Goal: Task Accomplishment & Management: Manage account settings

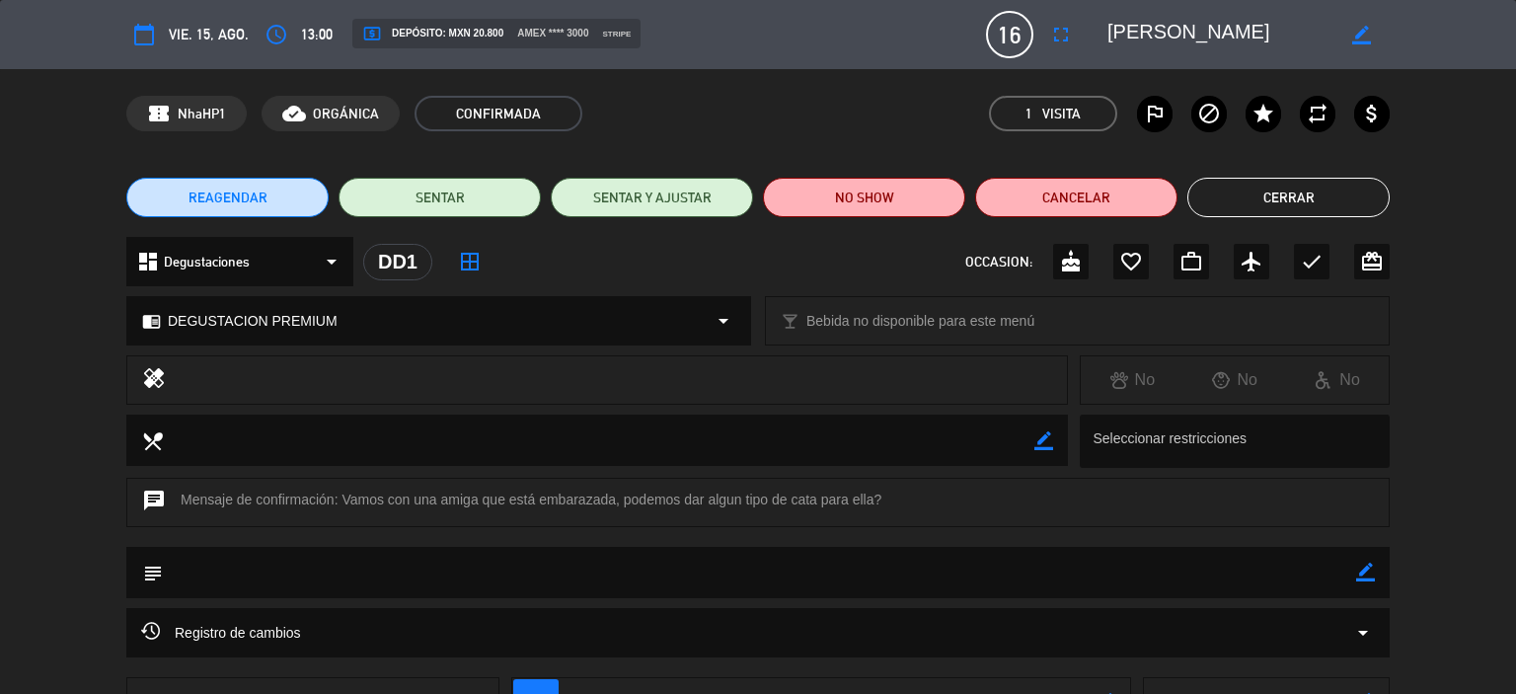
click at [1259, 197] on button "Cerrar" at bounding box center [1288, 197] width 202 height 39
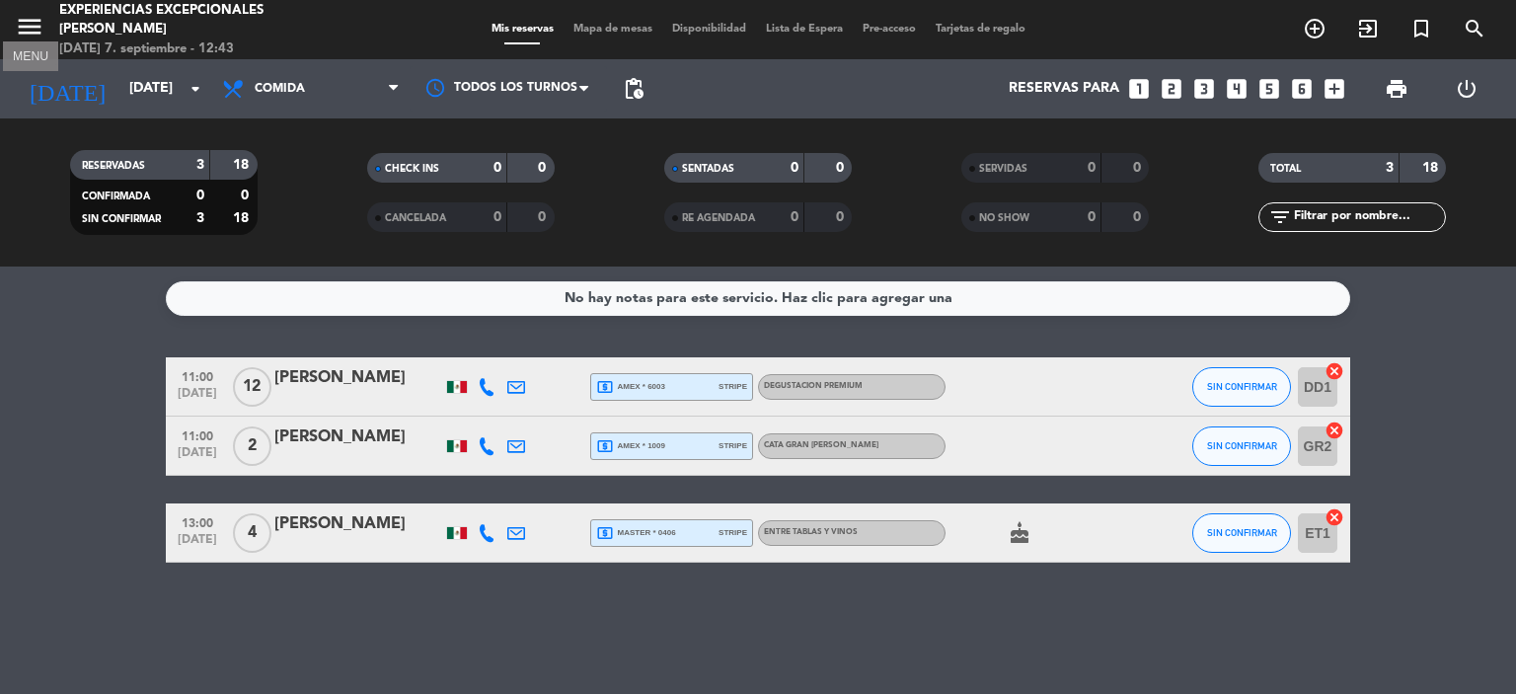
click at [22, 32] on icon "menu" at bounding box center [30, 27] width 30 height 30
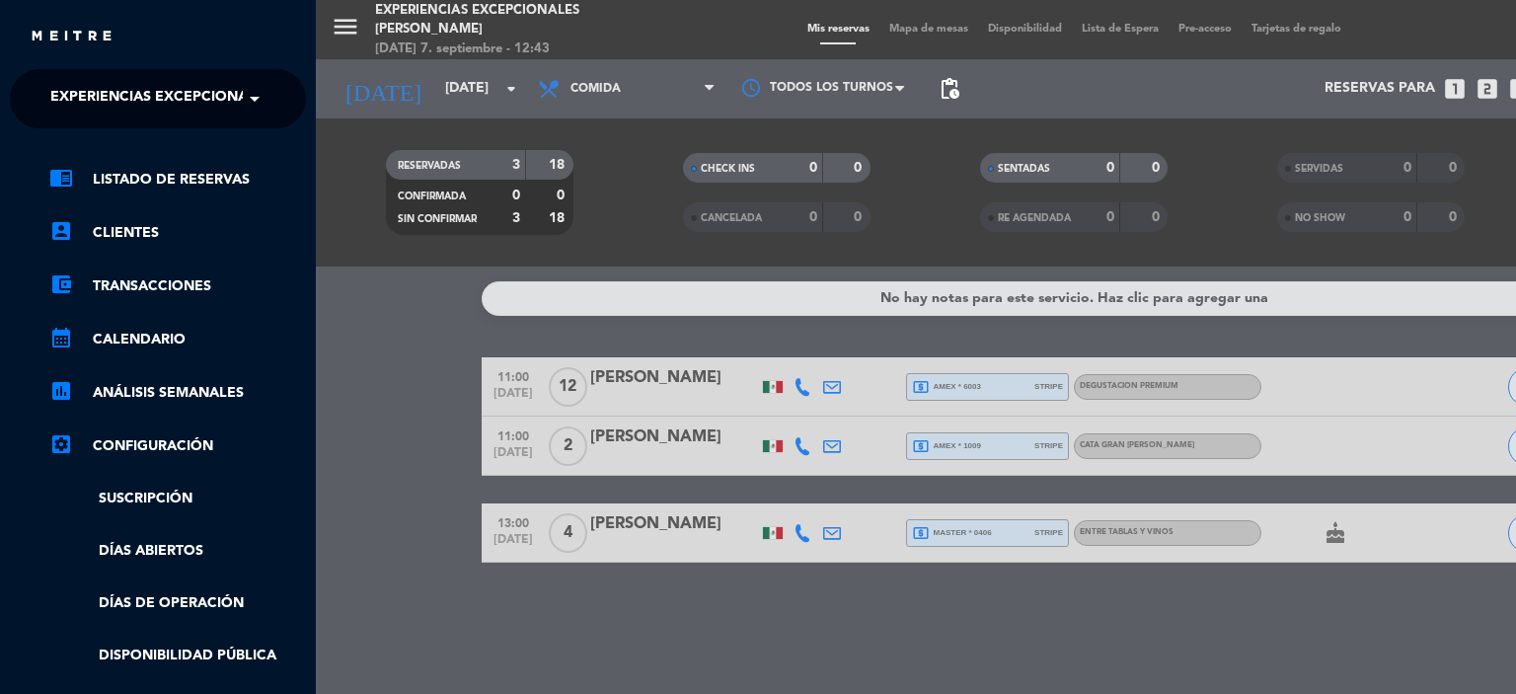
click at [252, 107] on span at bounding box center [260, 98] width 34 height 41
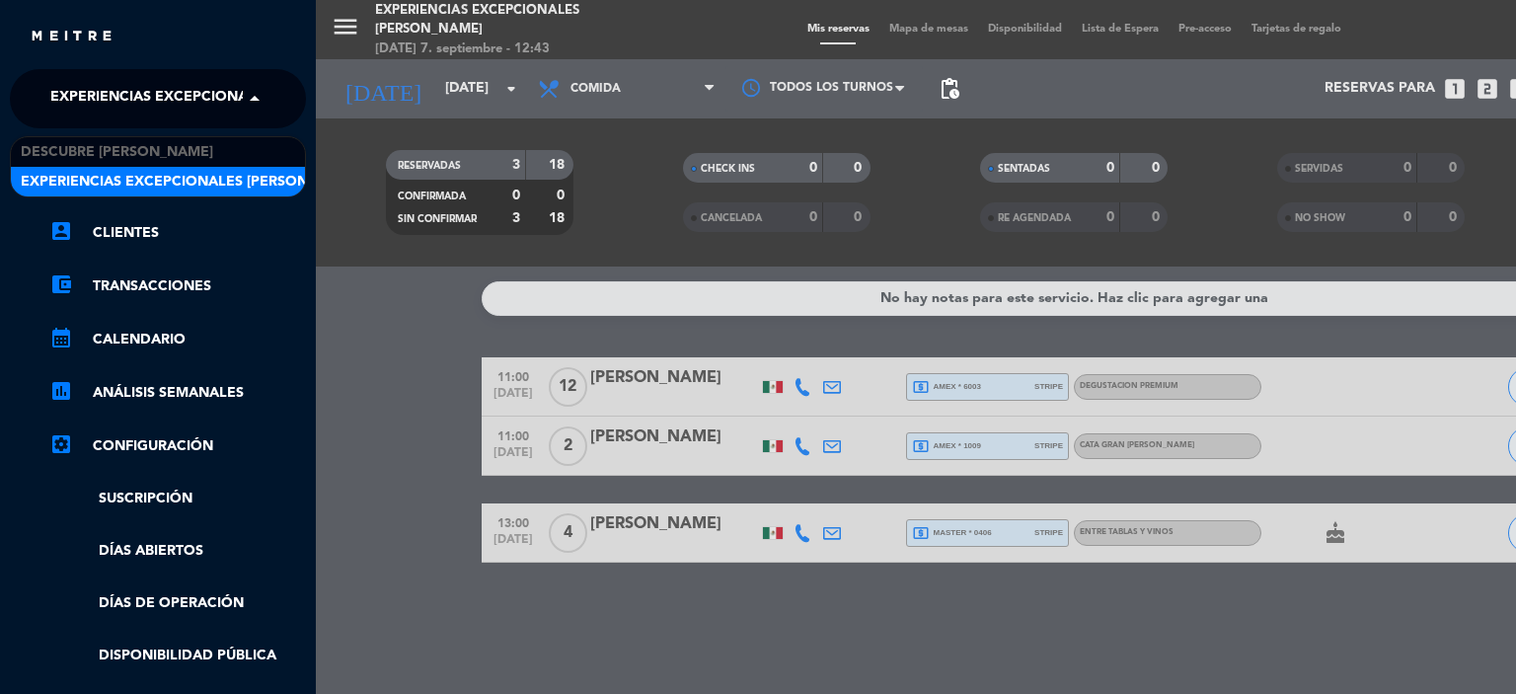
click at [249, 110] on span at bounding box center [260, 98] width 34 height 41
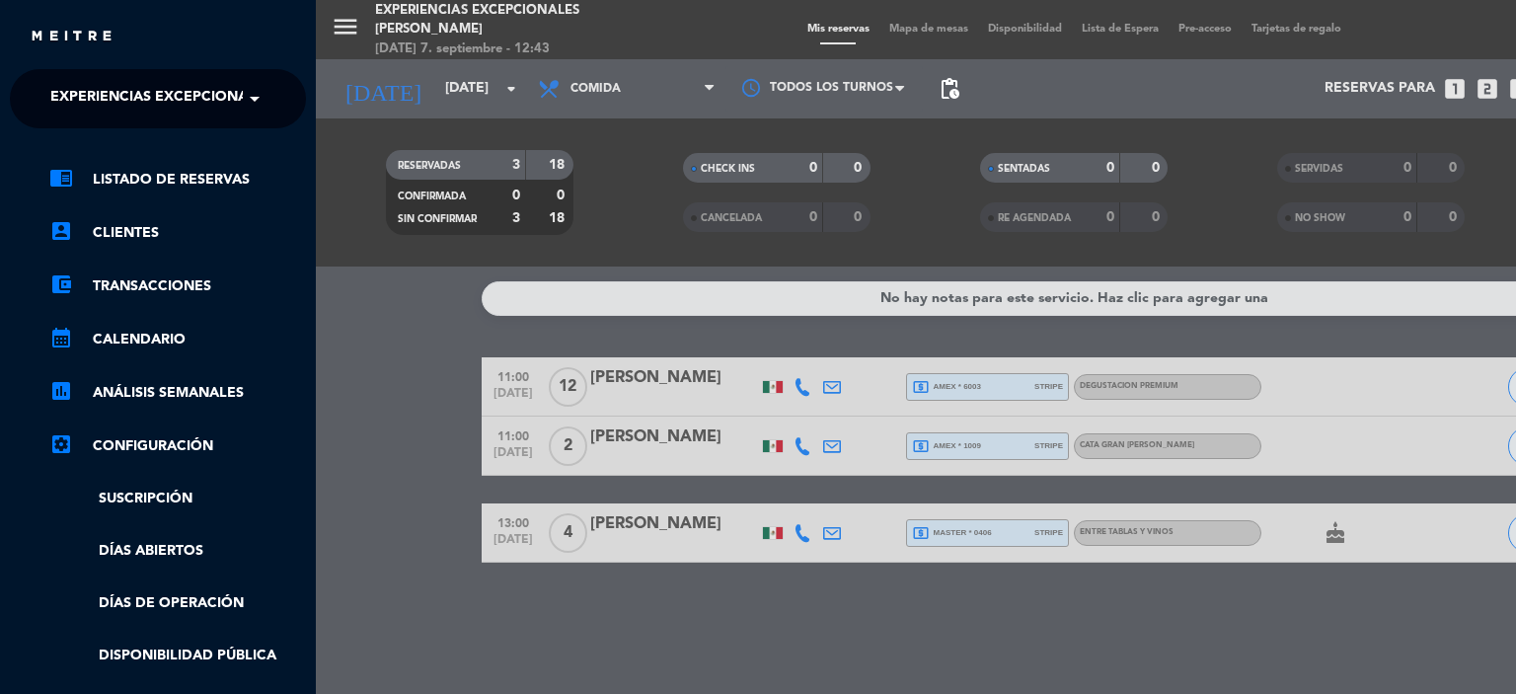
click at [443, 99] on div "menu Experiencias Excepcionales [PERSON_NAME][DATE] 7. septiembre - 12:43 Mis r…" at bounding box center [1074, 347] width 1516 height 694
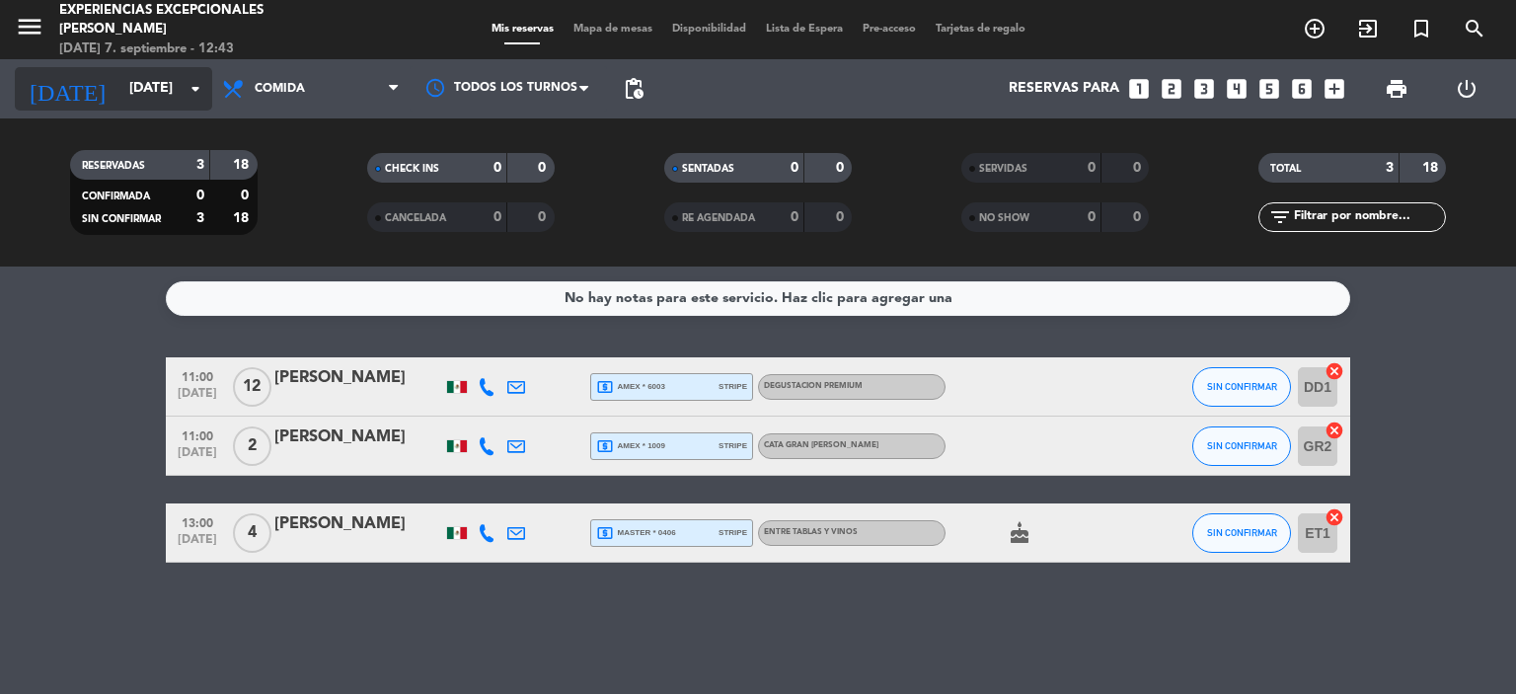
click at [154, 96] on input "[DATE]" at bounding box center [212, 89] width 187 height 36
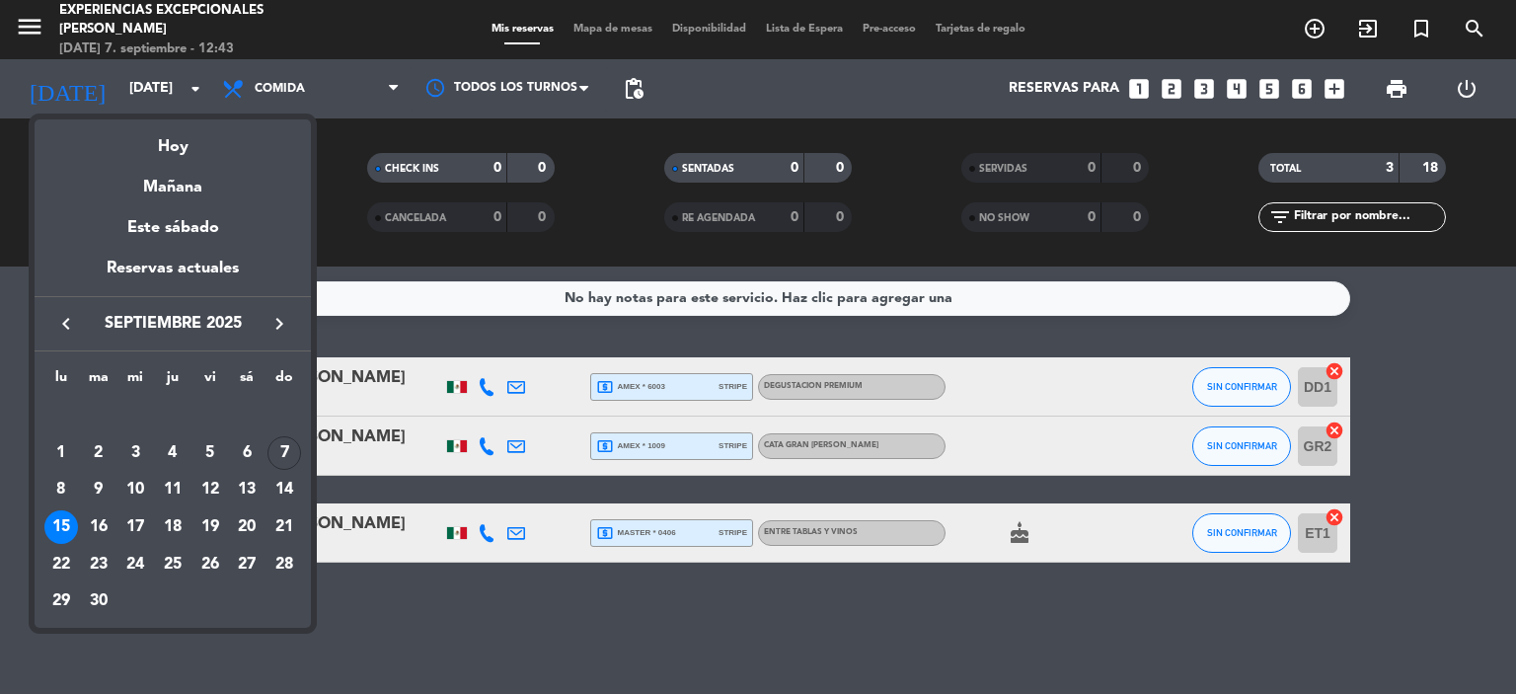
click at [60, 488] on div "8" at bounding box center [61, 490] width 34 height 34
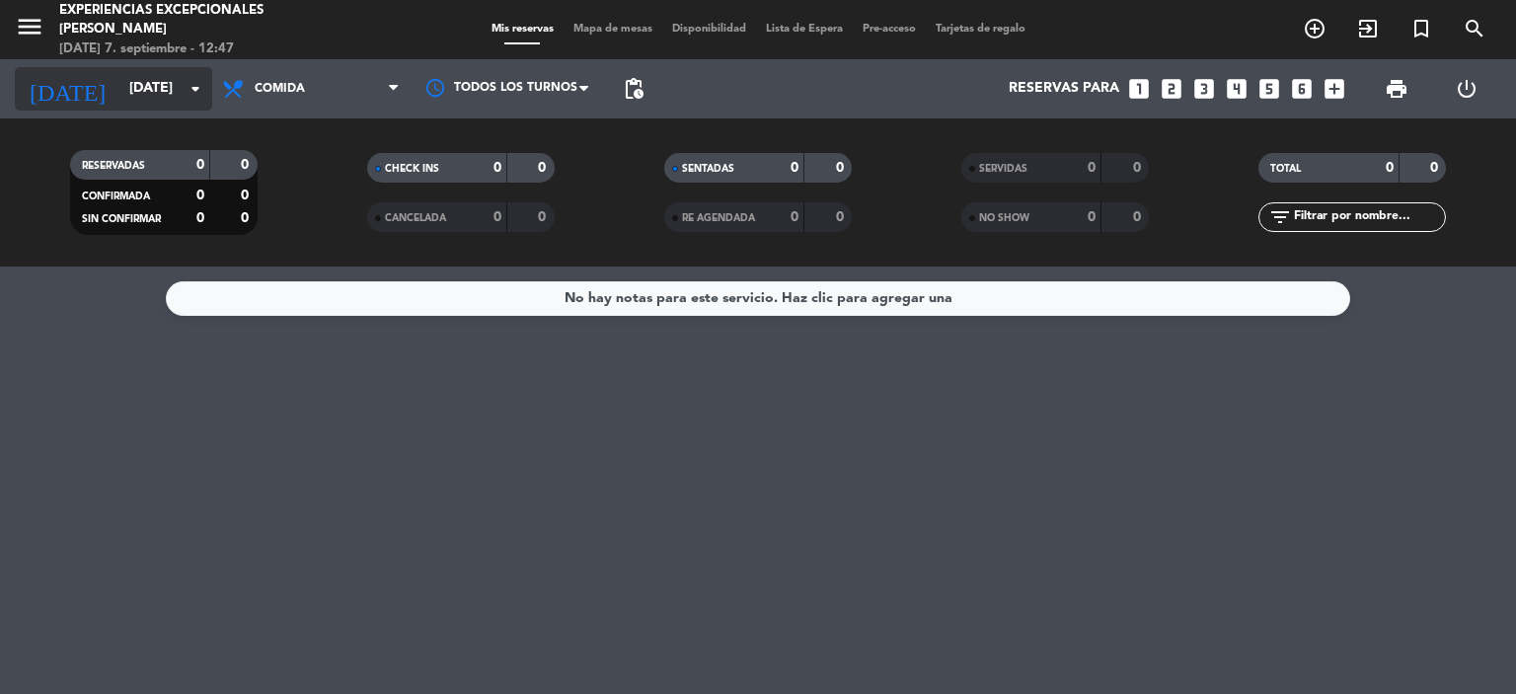
click at [185, 98] on icon "arrow_drop_down" at bounding box center [196, 89] width 24 height 24
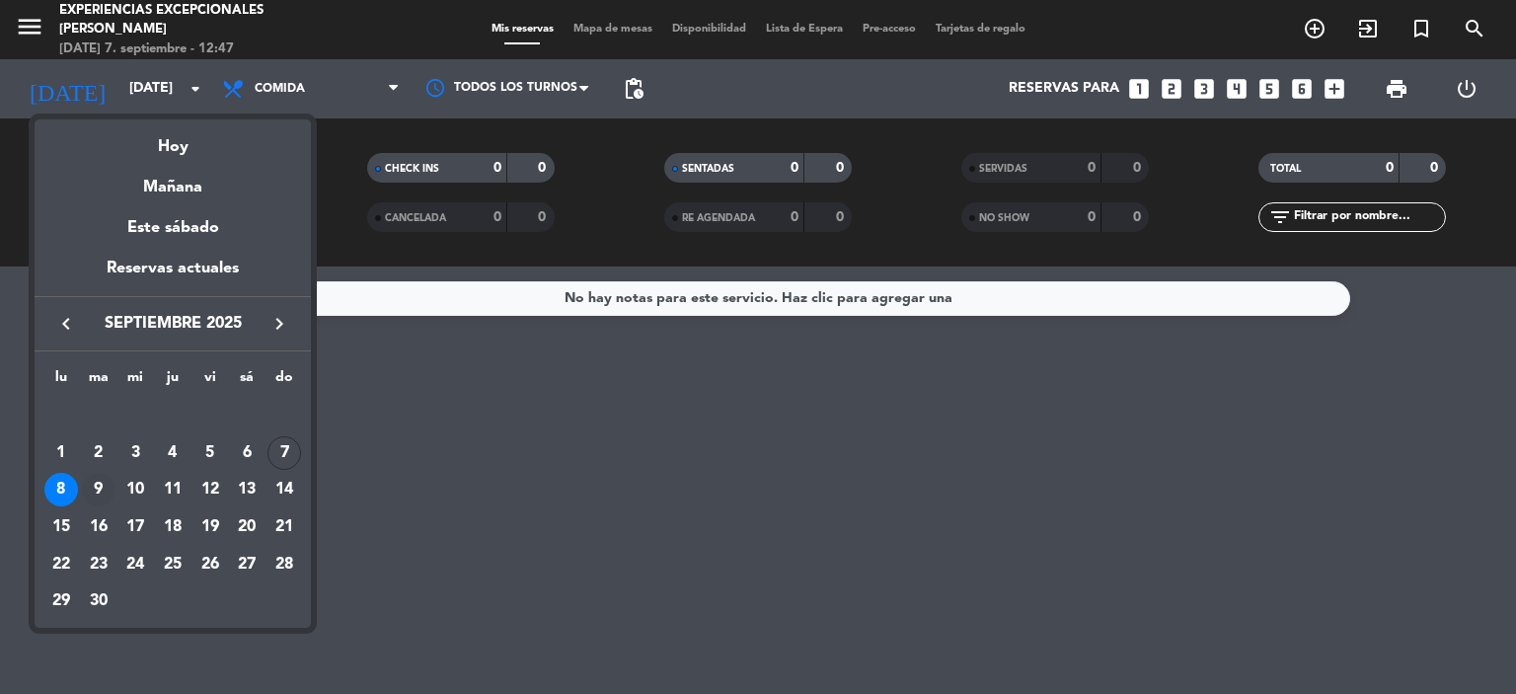
click at [95, 487] on div "9" at bounding box center [99, 490] width 34 height 34
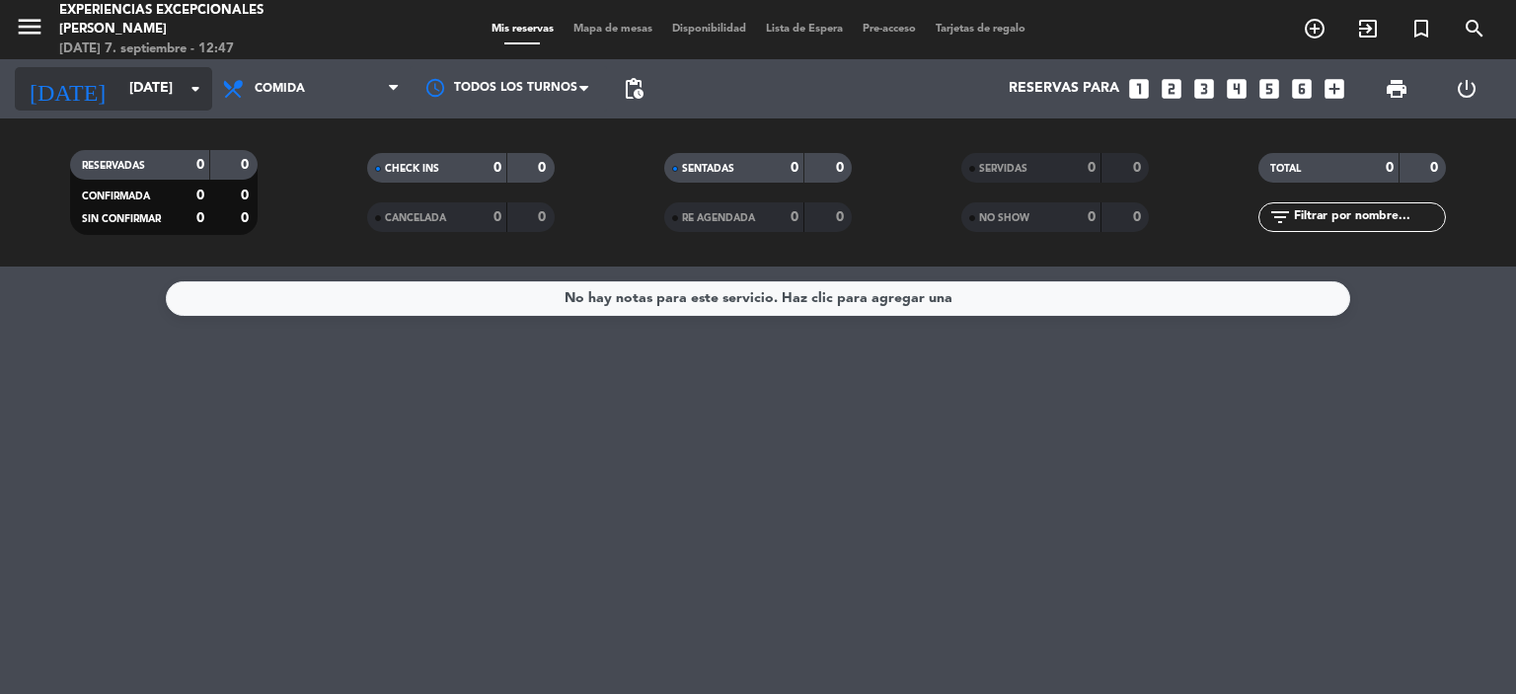
click at [188, 85] on icon "arrow_drop_down" at bounding box center [196, 89] width 24 height 24
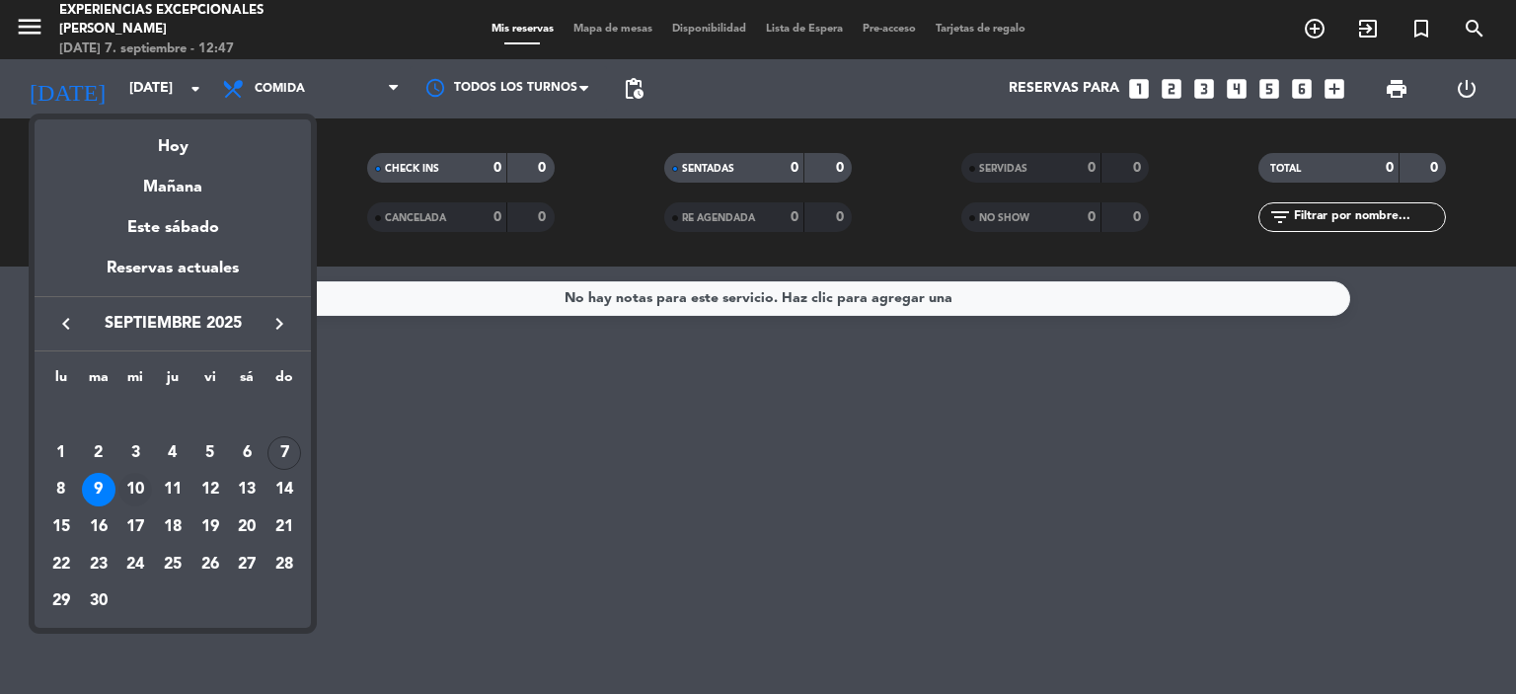
click at [139, 490] on div "10" at bounding box center [135, 490] width 34 height 34
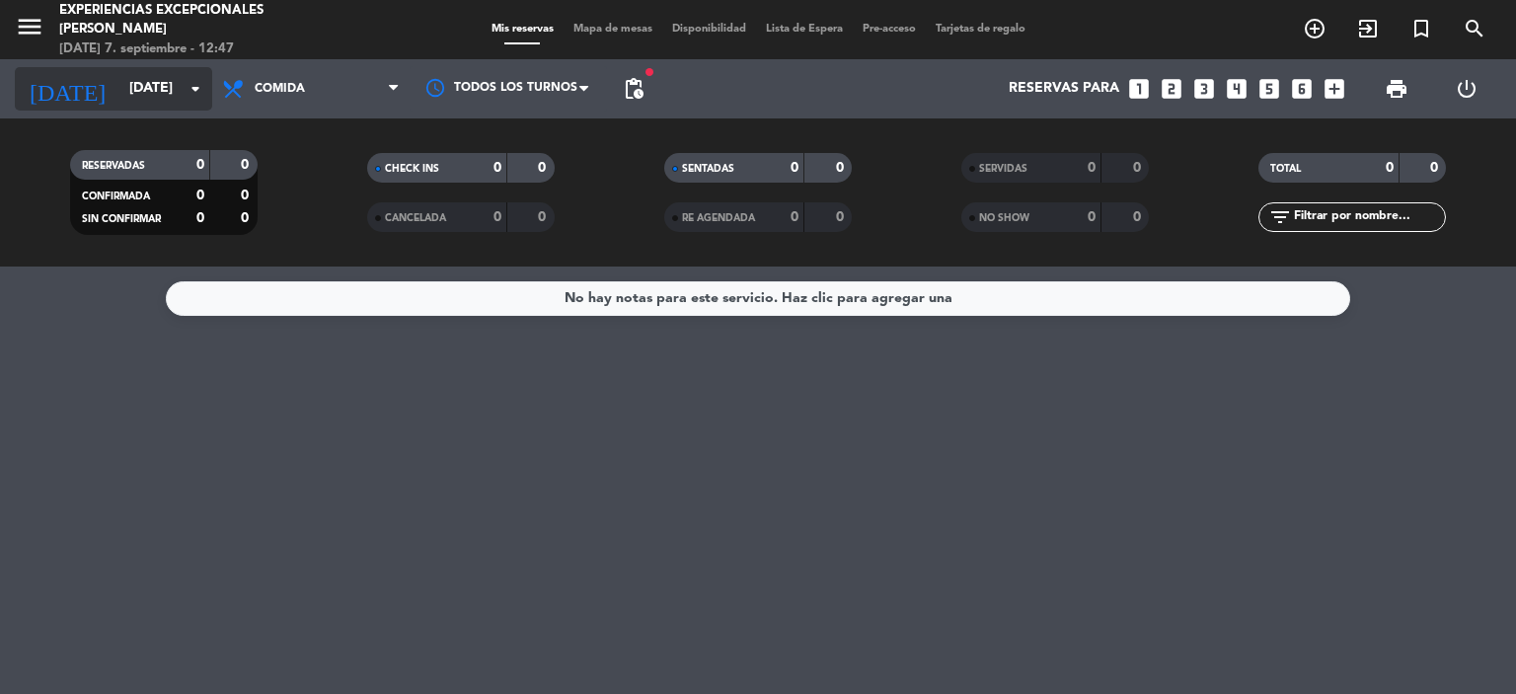
click at [180, 94] on input "[DATE]" at bounding box center [212, 89] width 187 height 36
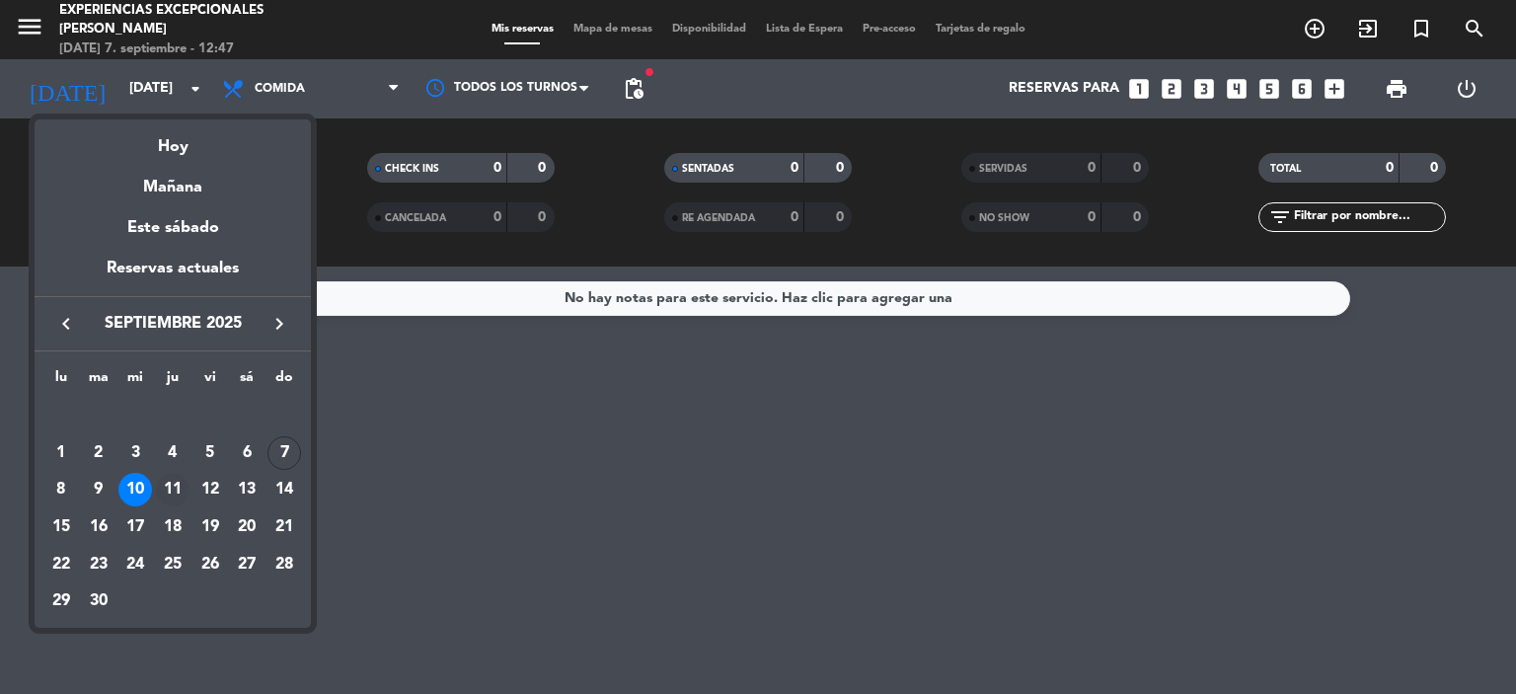
click at [178, 491] on div "11" at bounding box center [173, 490] width 34 height 34
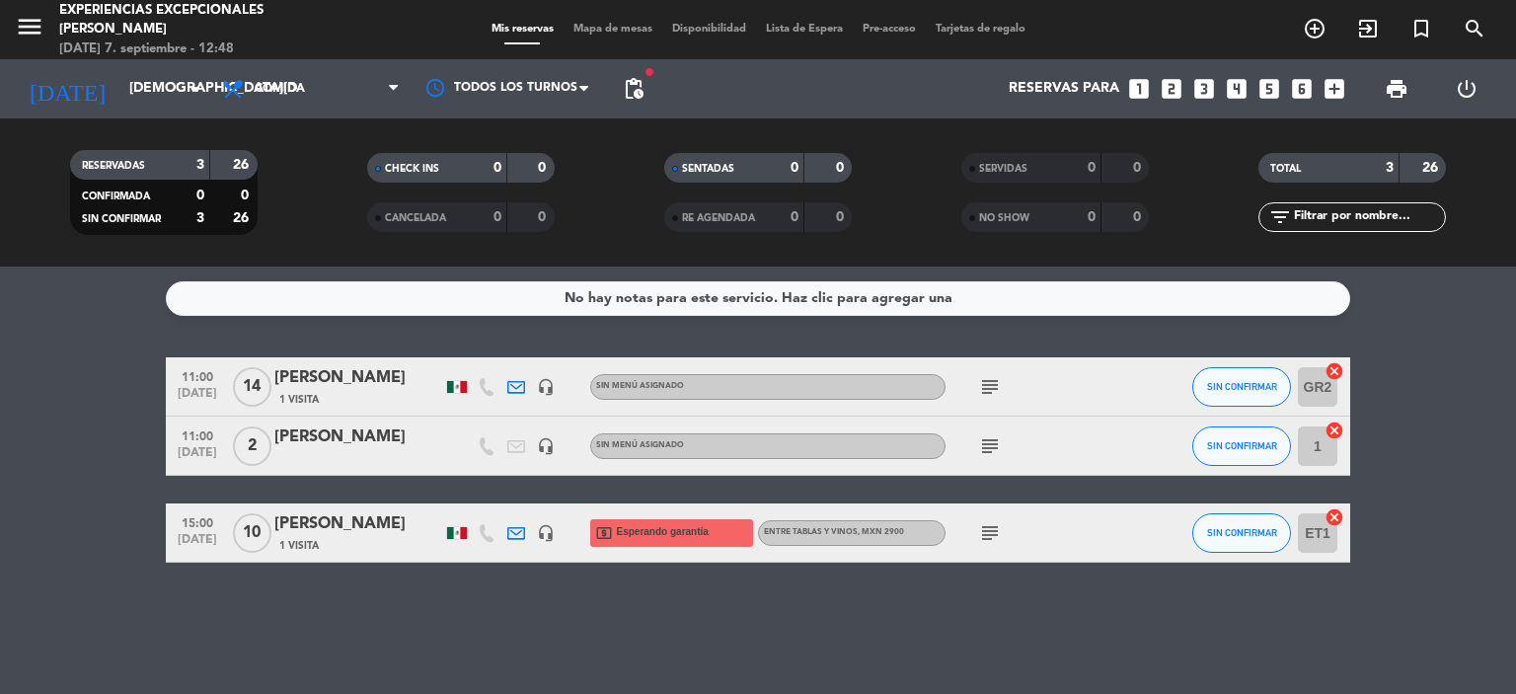
click at [983, 389] on icon "subject" at bounding box center [990, 387] width 24 height 24
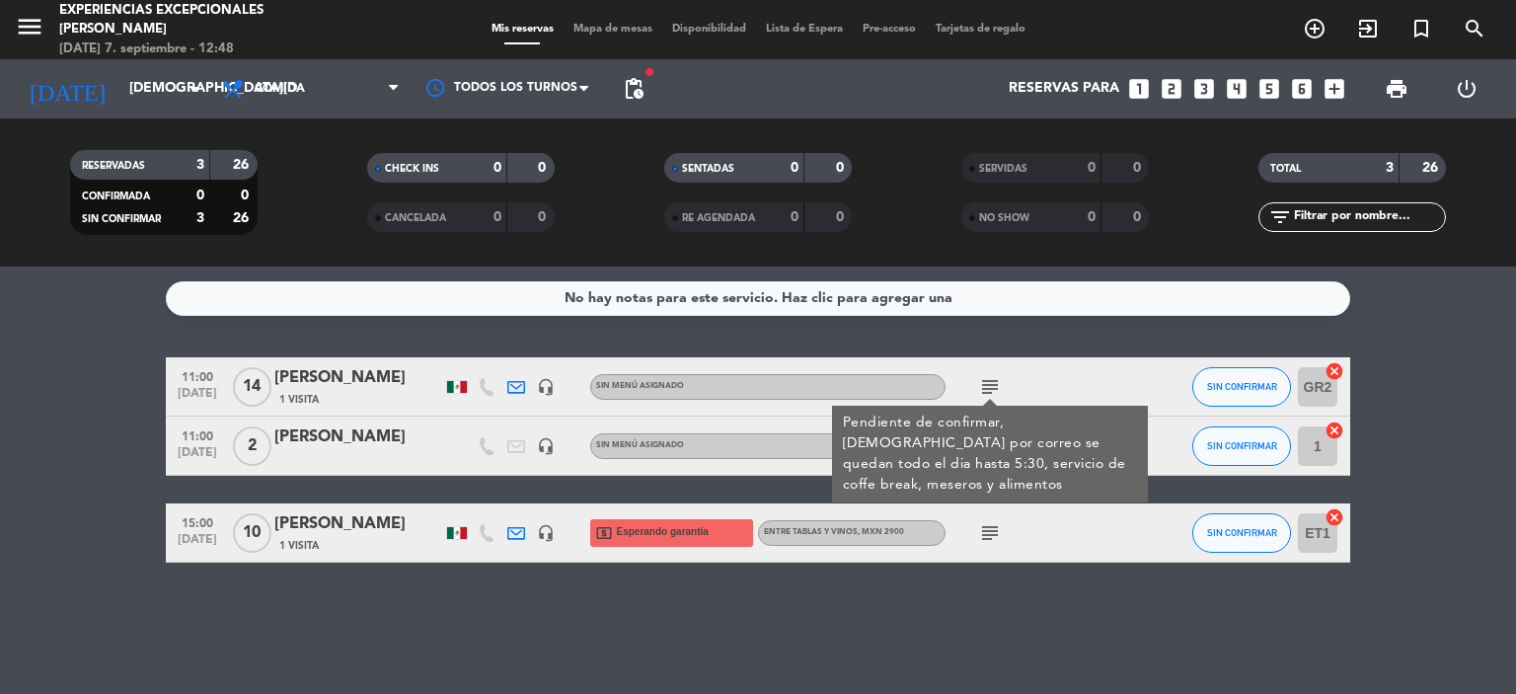
click at [983, 389] on icon "subject" at bounding box center [990, 387] width 24 height 24
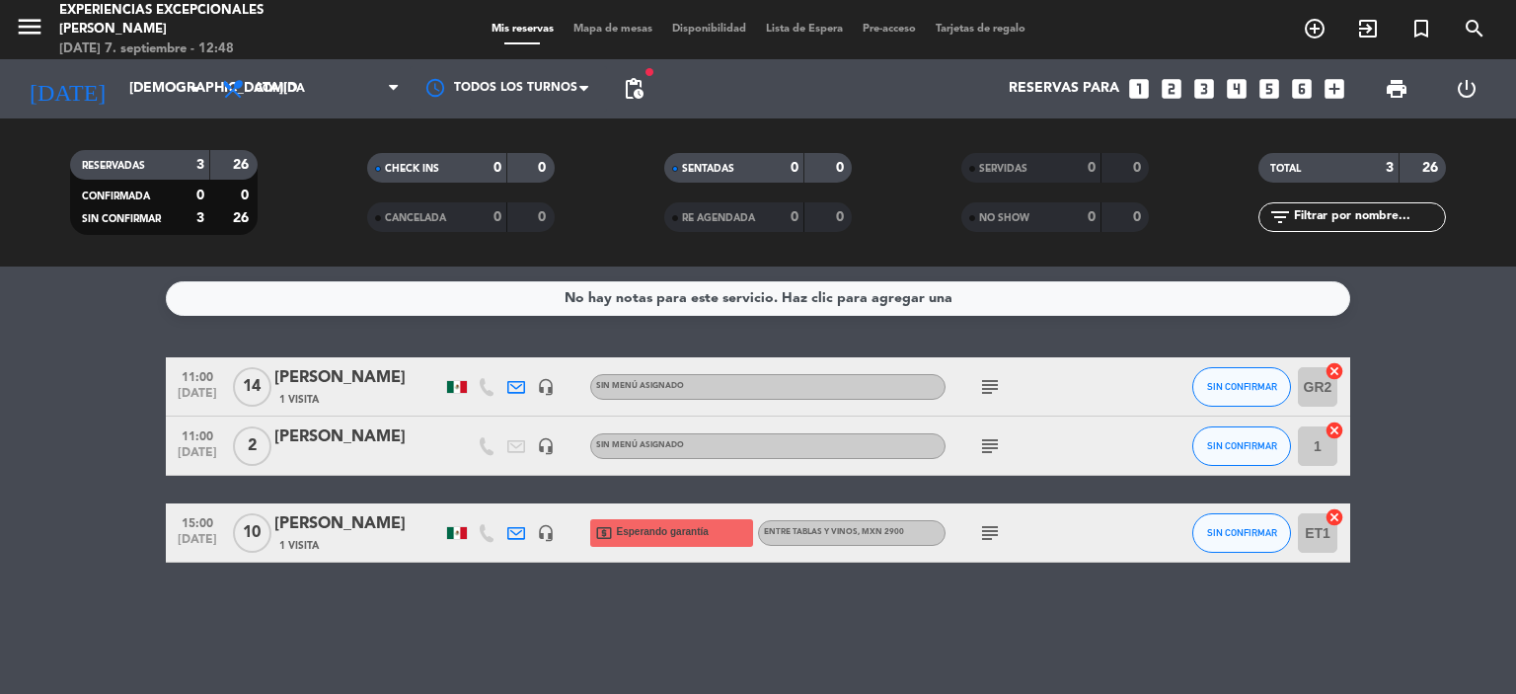
click at [996, 455] on icon "subject" at bounding box center [990, 446] width 24 height 24
click at [1025, 550] on div "subject" at bounding box center [1034, 532] width 178 height 58
click at [993, 529] on icon "subject" at bounding box center [990, 533] width 24 height 24
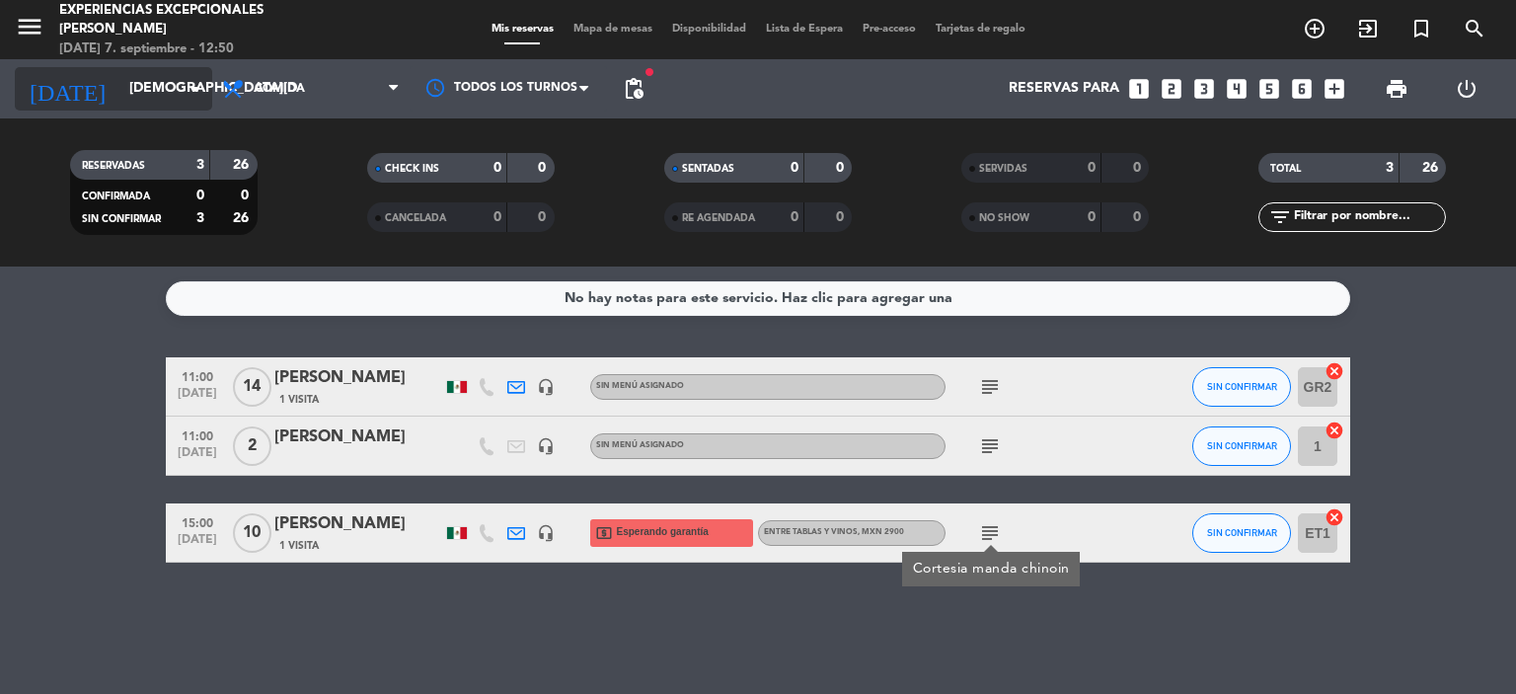
click at [168, 82] on input "[DEMOGRAPHIC_DATA][DATE]" at bounding box center [212, 89] width 187 height 36
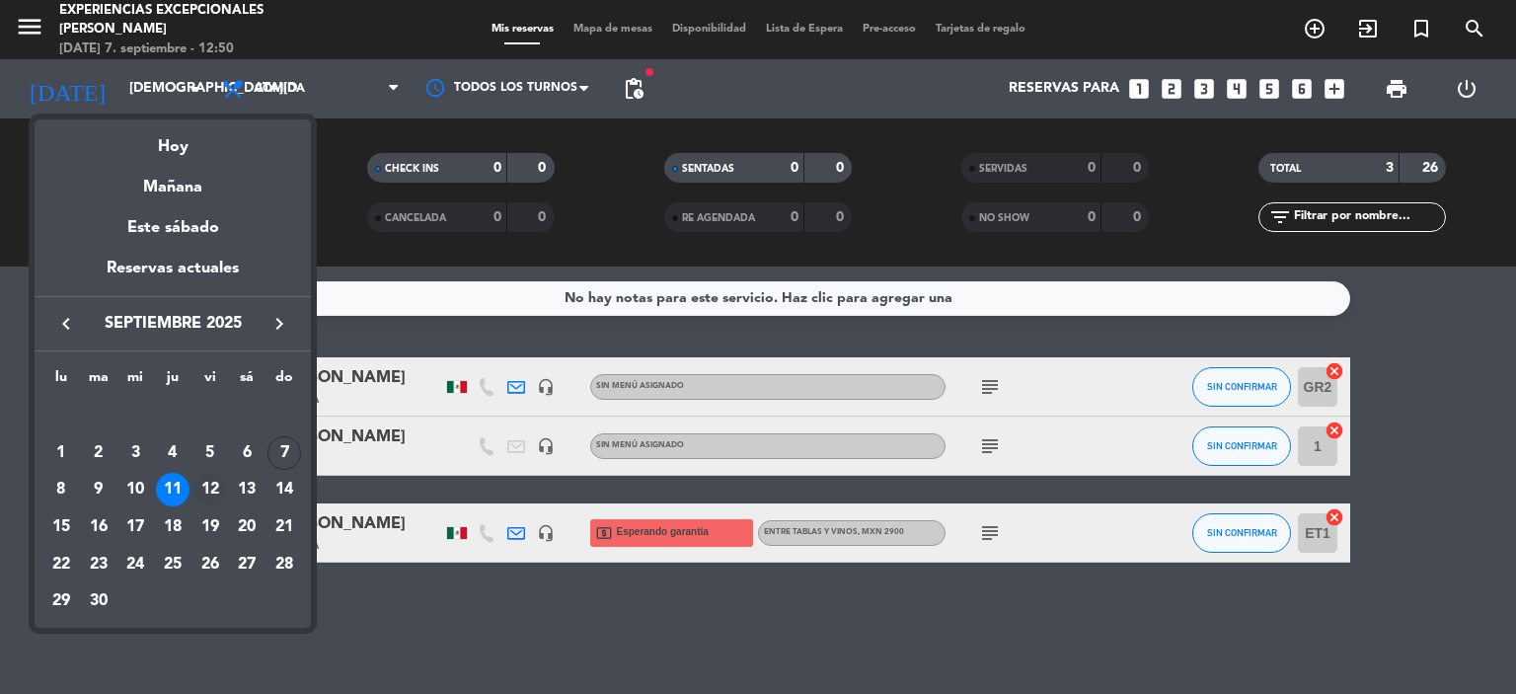
click at [208, 490] on div "12" at bounding box center [210, 490] width 34 height 34
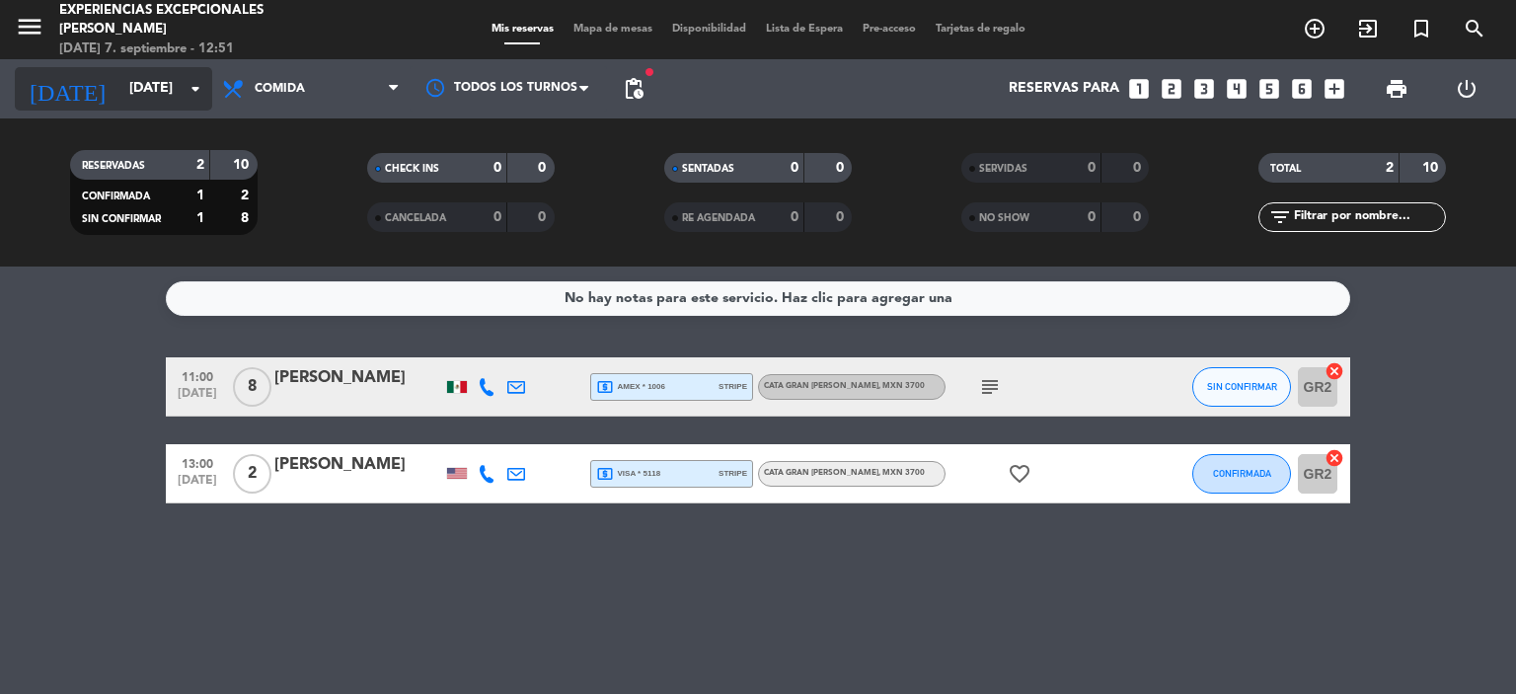
click at [170, 91] on input "[DATE]" at bounding box center [212, 89] width 187 height 36
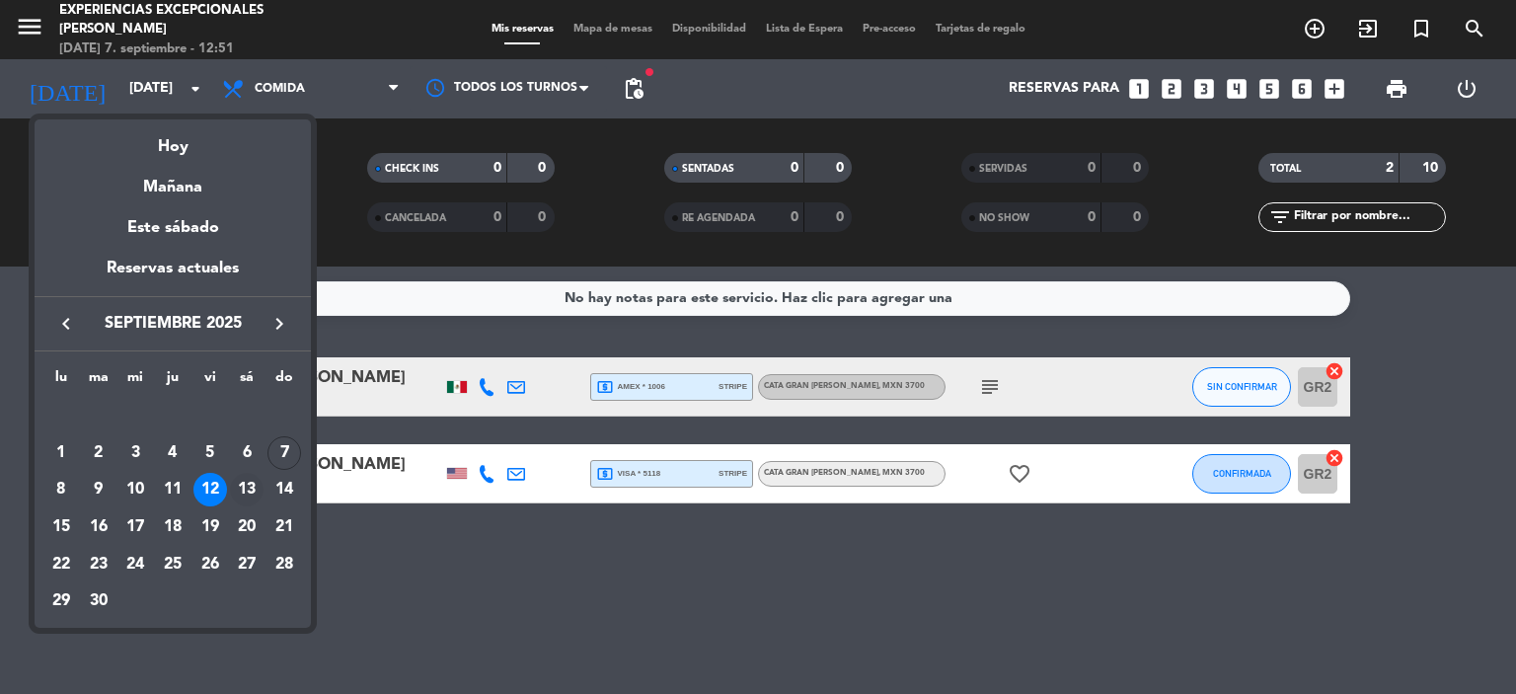
click at [255, 487] on div "13" at bounding box center [247, 490] width 34 height 34
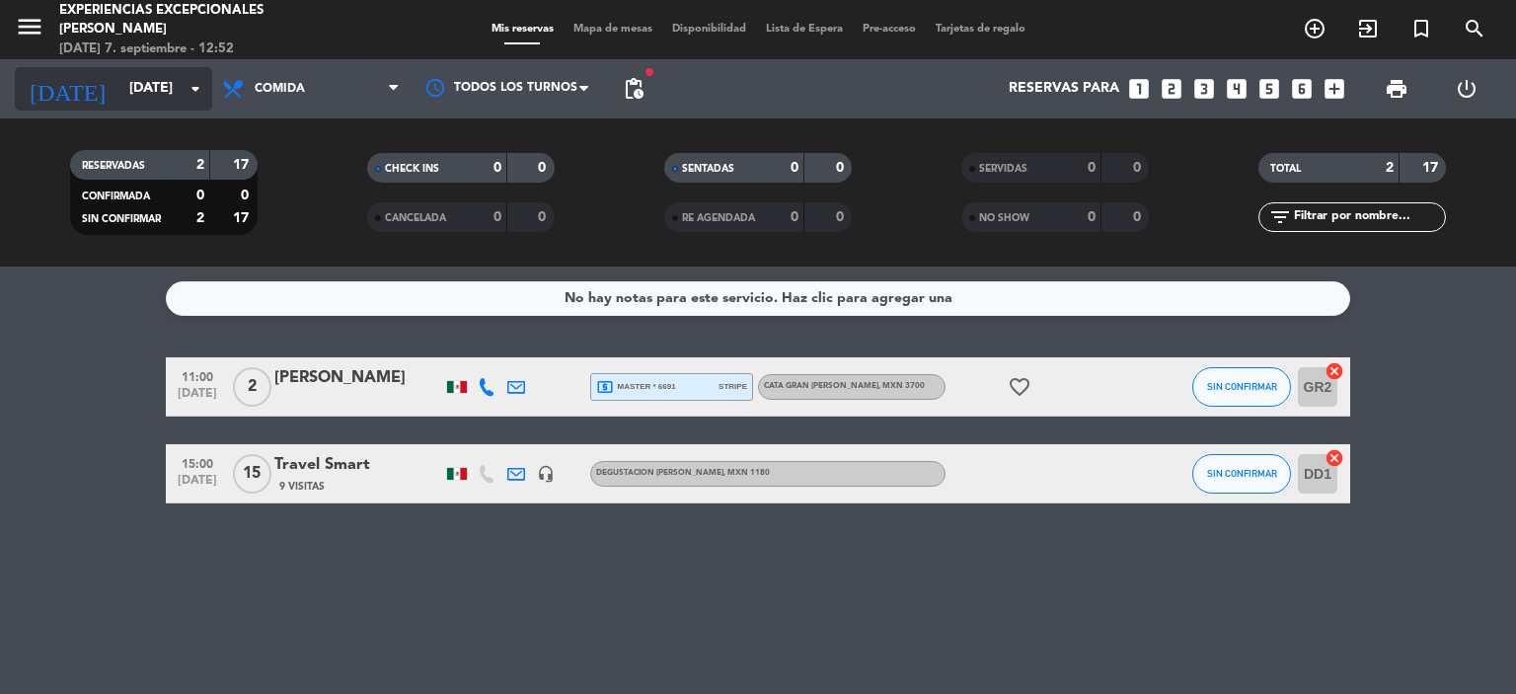
click at [186, 93] on icon "arrow_drop_down" at bounding box center [196, 89] width 24 height 24
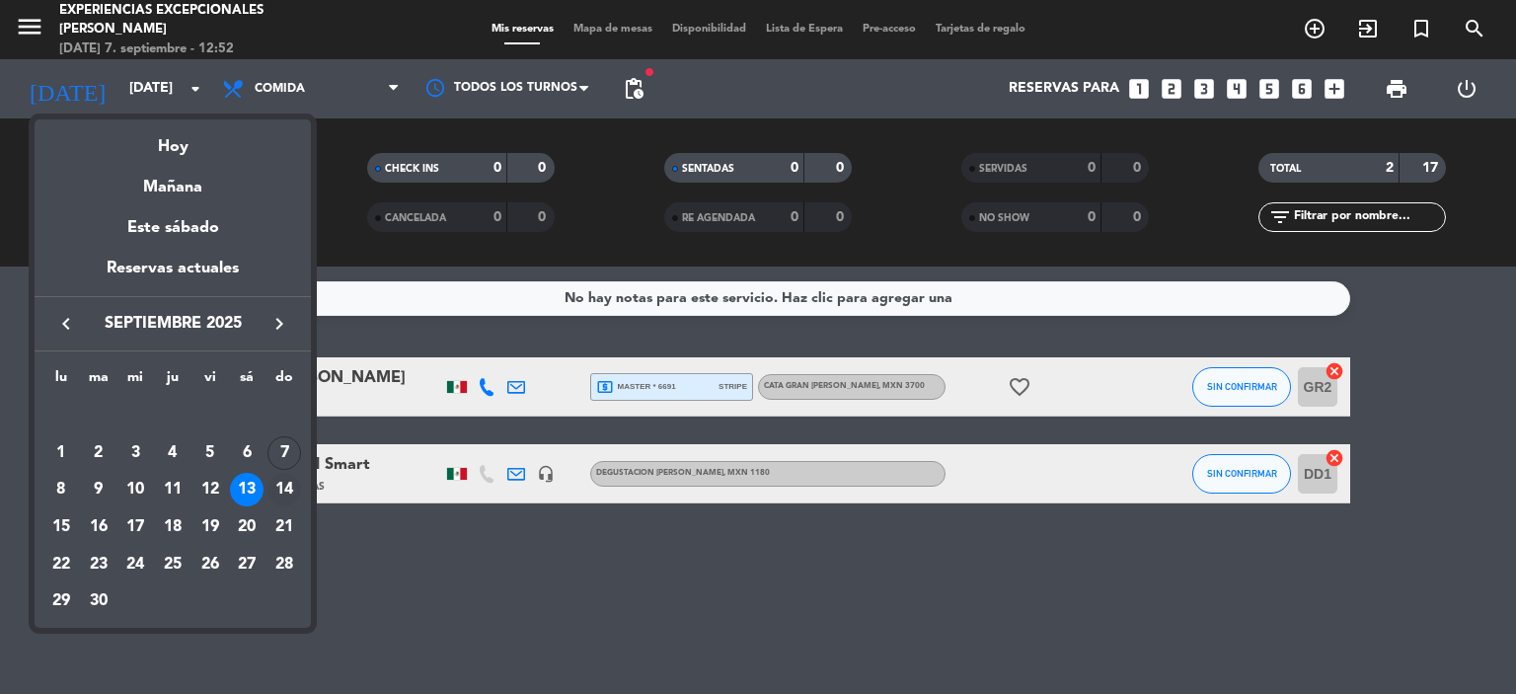
click at [284, 483] on div "14" at bounding box center [284, 490] width 34 height 34
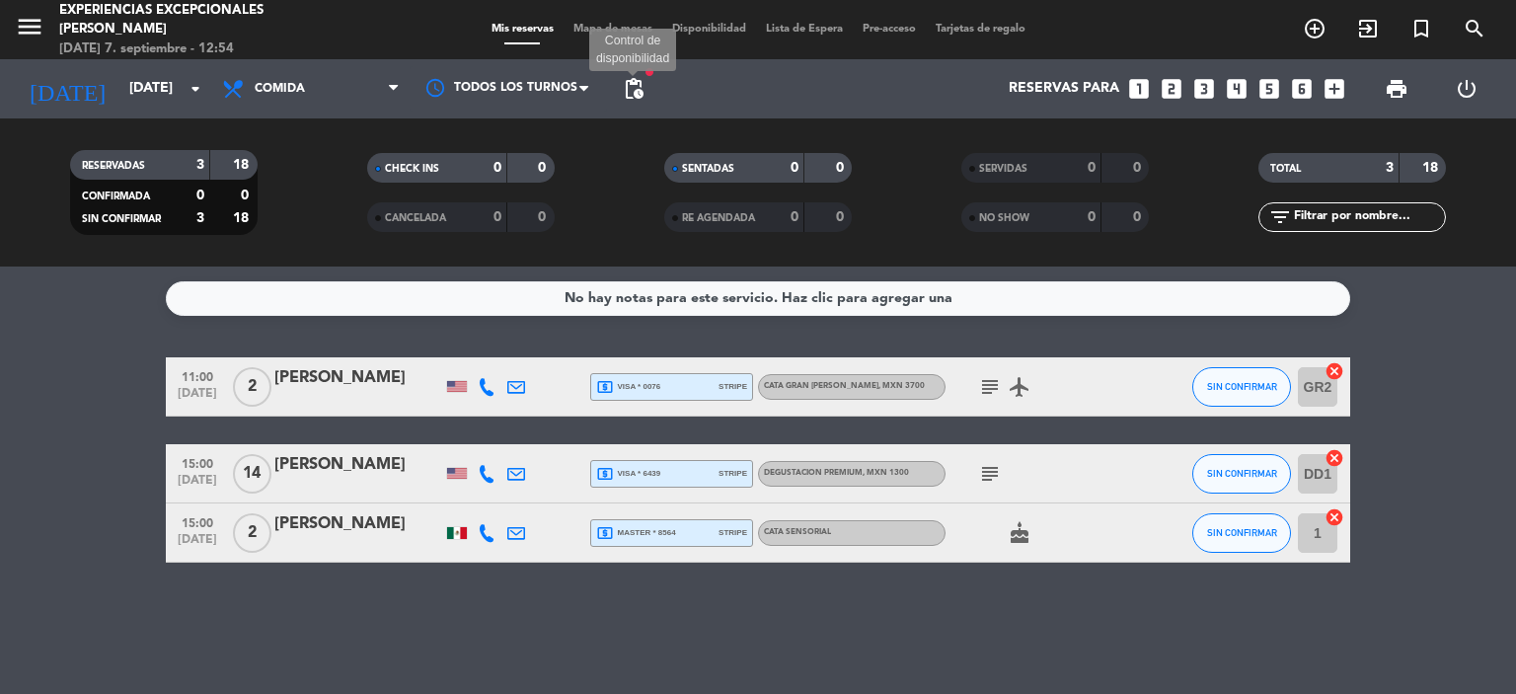
click at [636, 92] on span "pending_actions" at bounding box center [634, 89] width 24 height 24
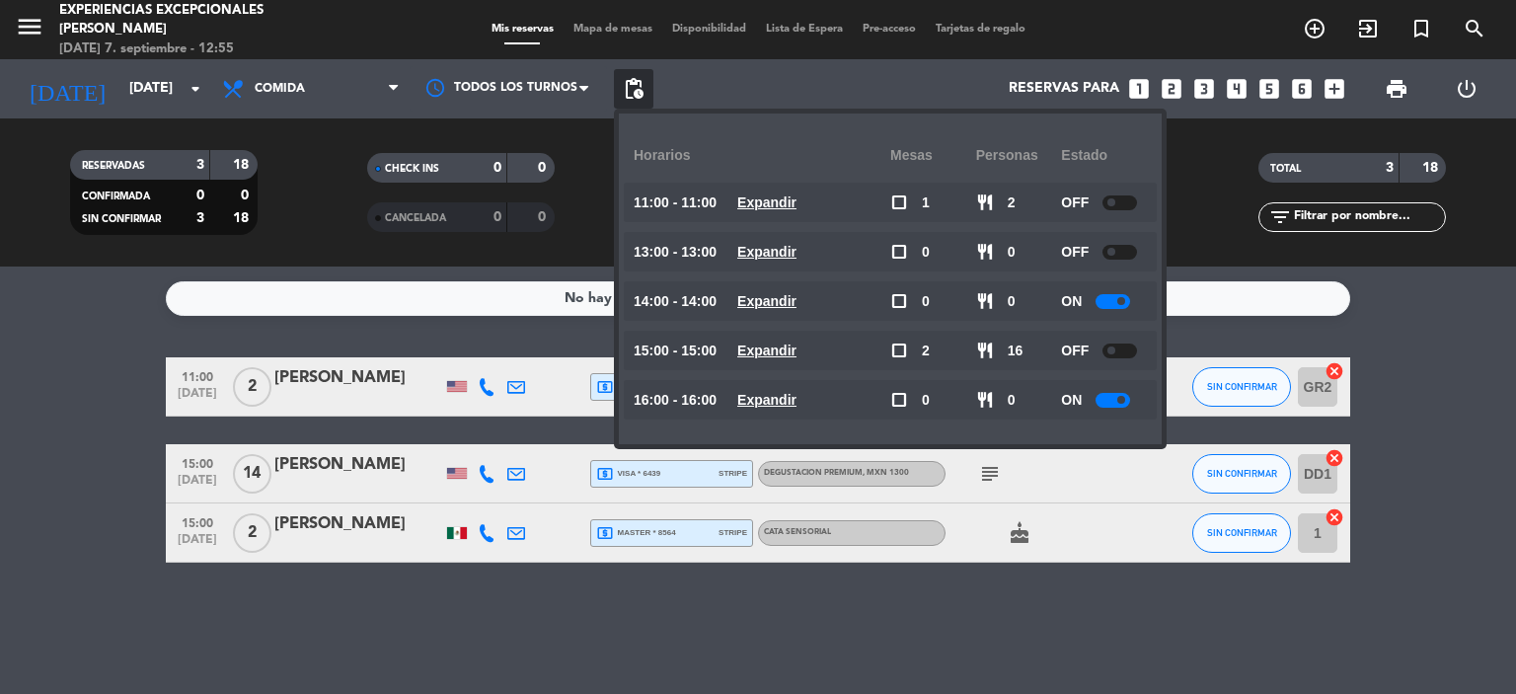
click at [798, 78] on div "Reservas para looks_one looks_two looks_3 looks_4 looks_5 looks_6 add_box" at bounding box center [1003, 88] width 701 height 59
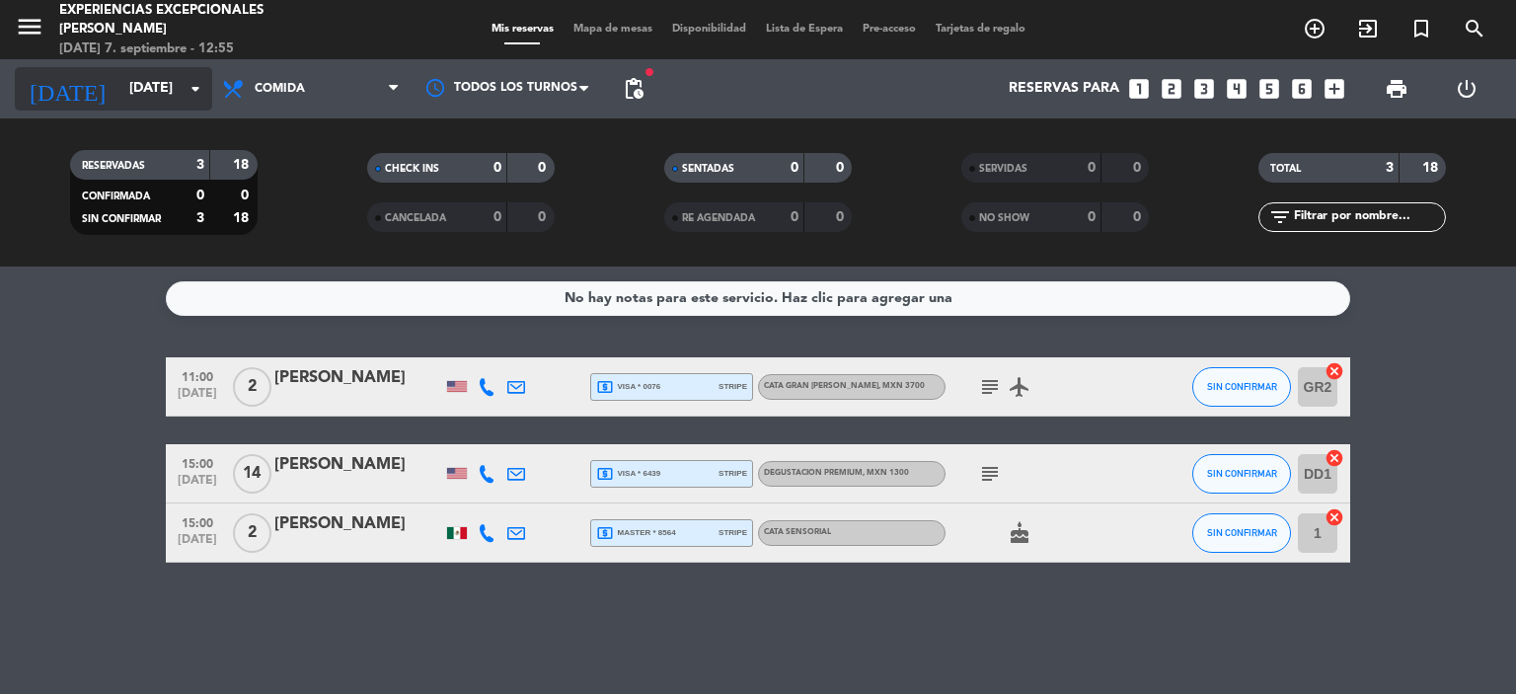
click at [169, 98] on input "[DATE]" at bounding box center [212, 89] width 187 height 36
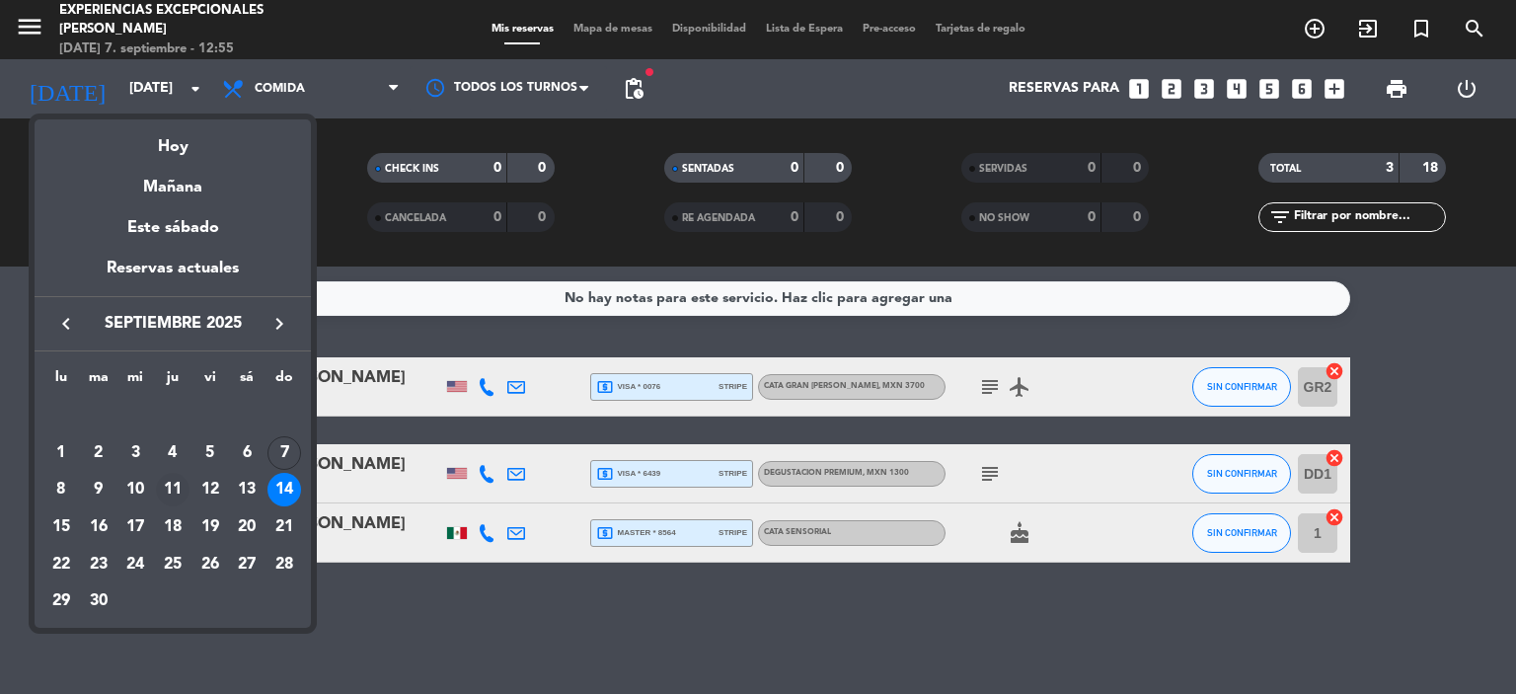
click at [170, 484] on div "11" at bounding box center [173, 490] width 34 height 34
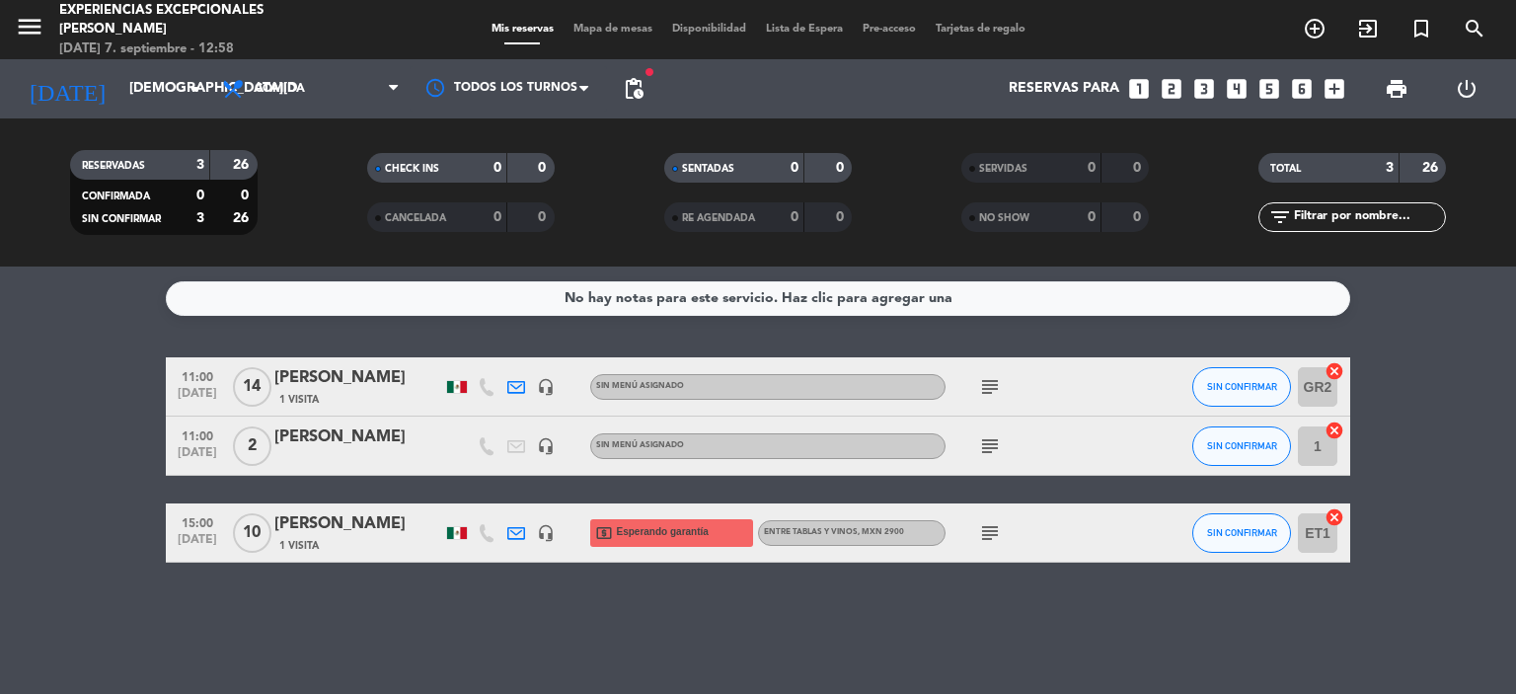
click at [1000, 380] on icon "subject" at bounding box center [990, 387] width 24 height 24
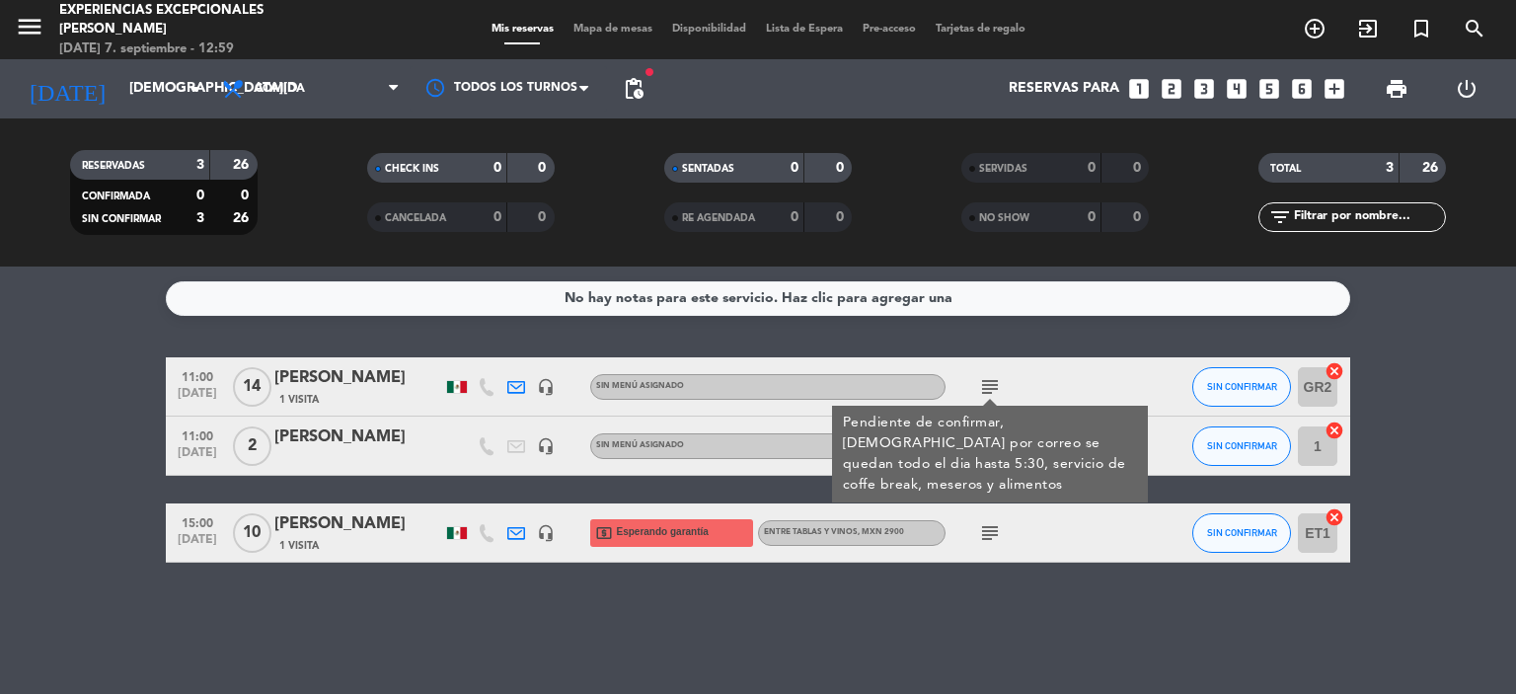
click at [1082, 391] on div "subject Pendiente de confirmar, [DEMOGRAPHIC_DATA] por correo se quedan todo el…" at bounding box center [1034, 386] width 178 height 58
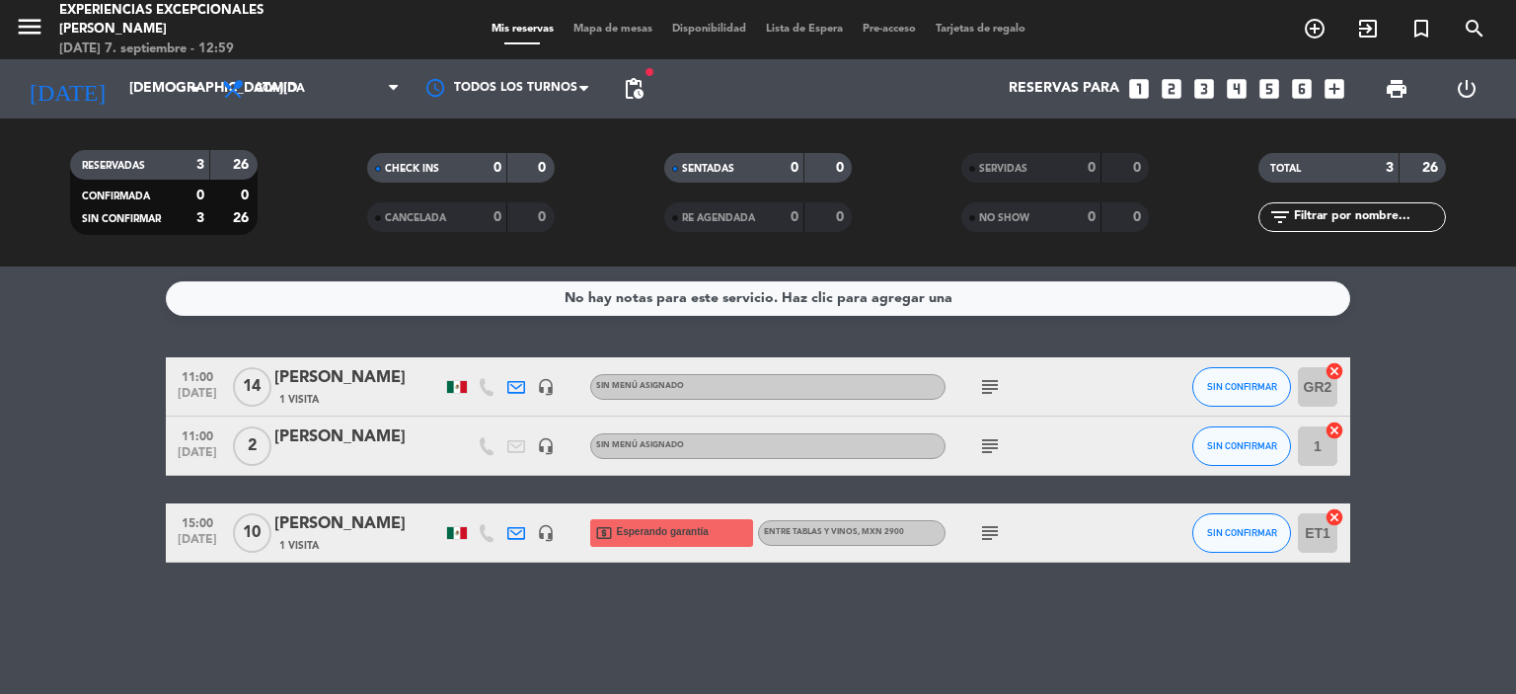
click at [994, 443] on icon "subject" at bounding box center [990, 446] width 24 height 24
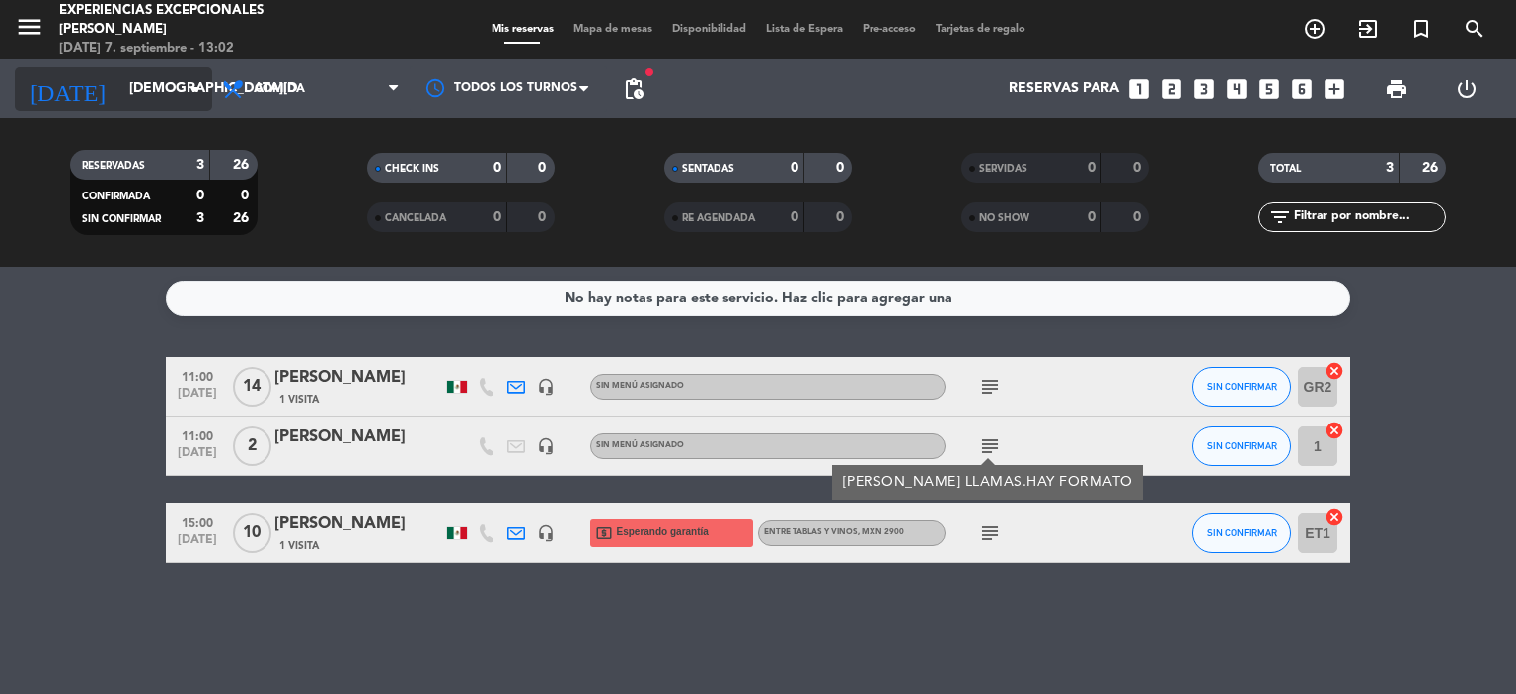
click at [187, 91] on icon "arrow_drop_down" at bounding box center [196, 89] width 24 height 24
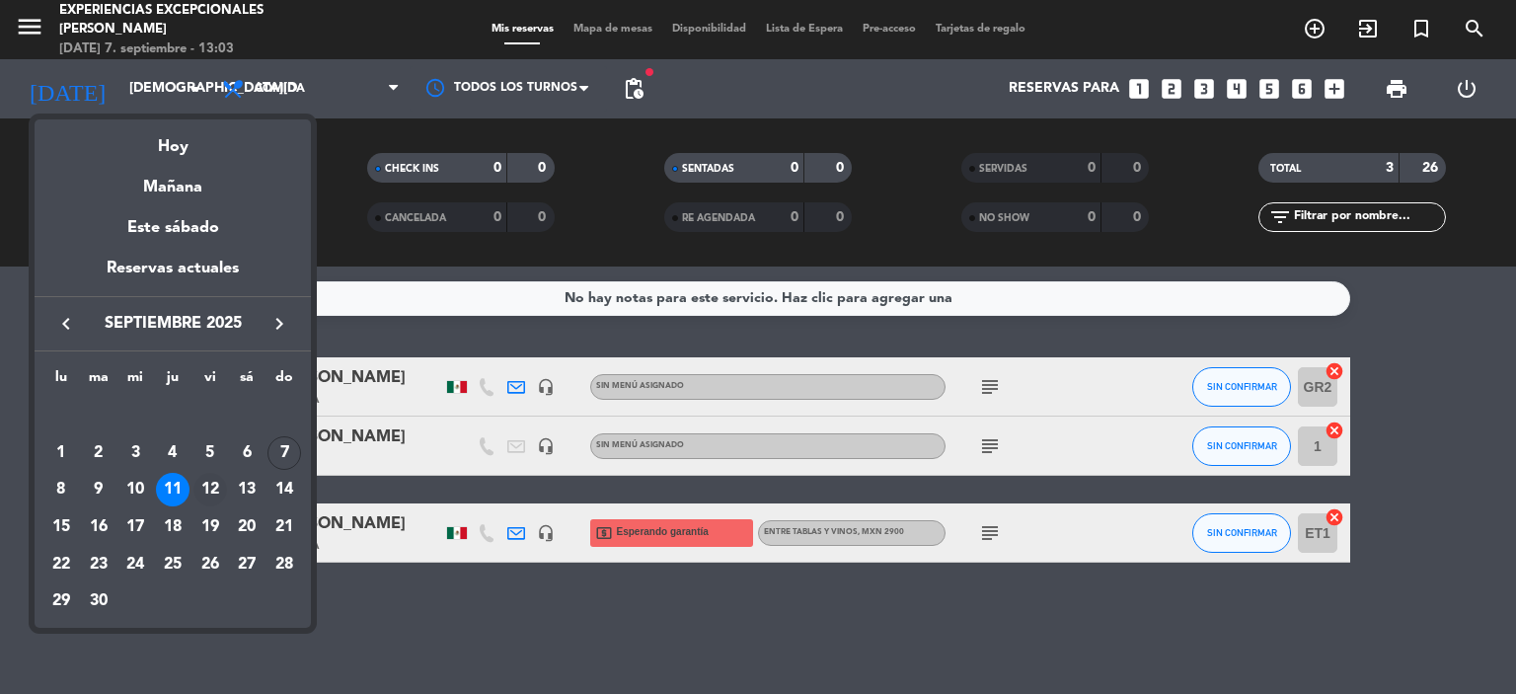
click at [211, 485] on div "12" at bounding box center [210, 490] width 34 height 34
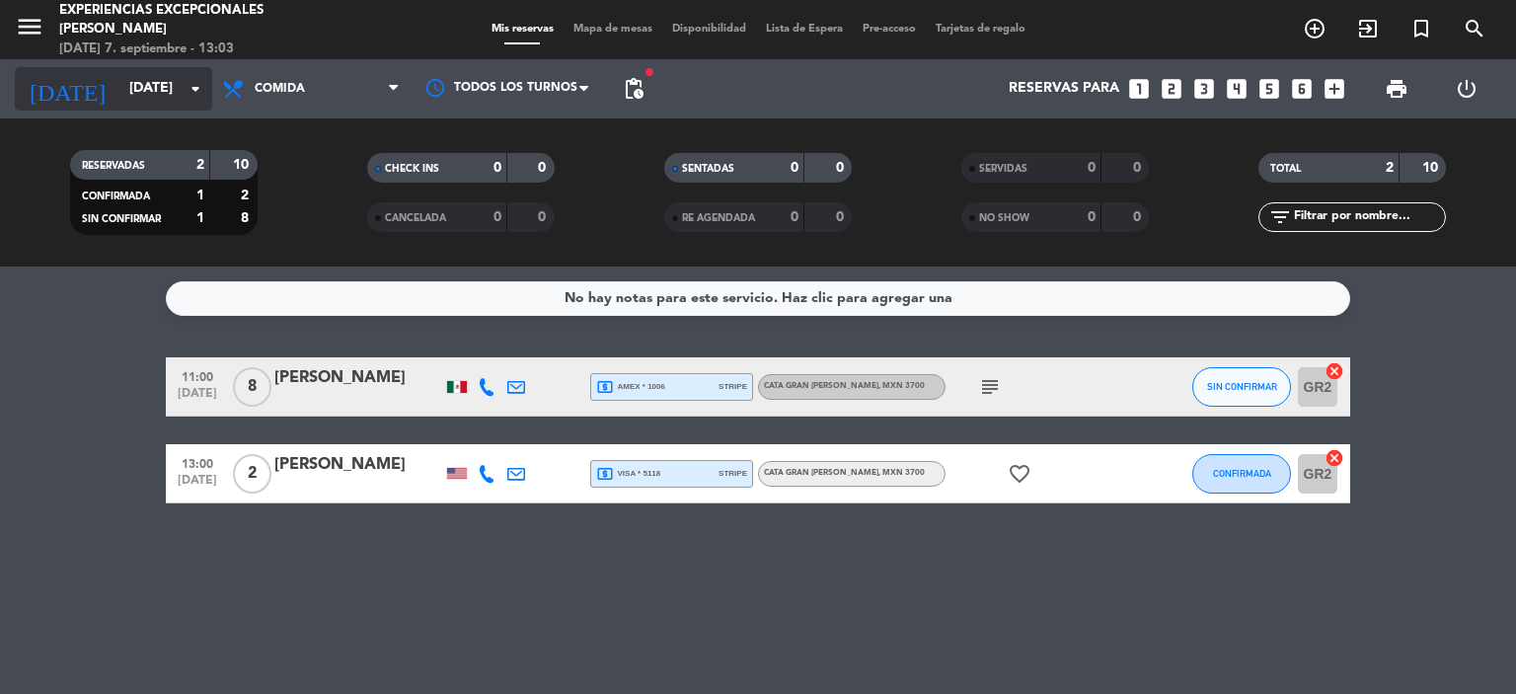
click at [189, 86] on icon "arrow_drop_down" at bounding box center [196, 89] width 24 height 24
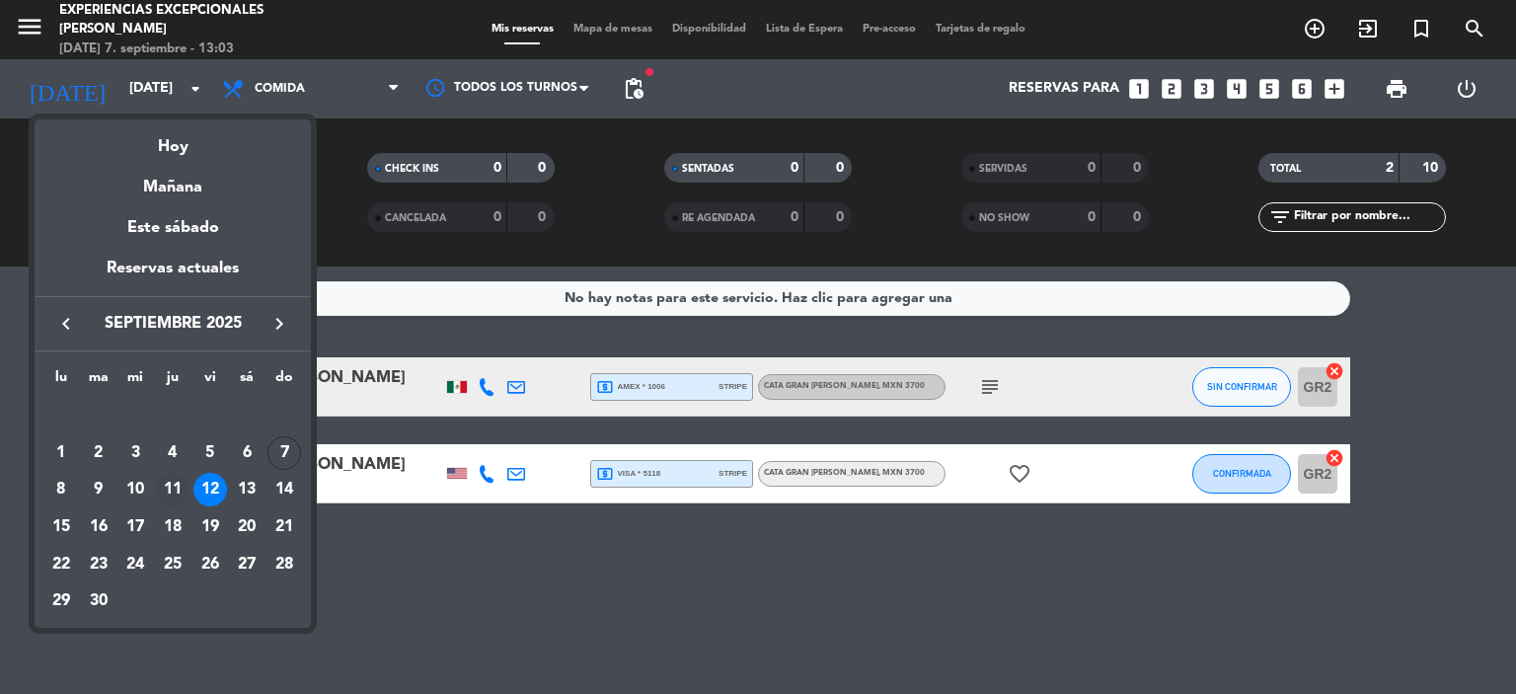
click at [176, 491] on div "11" at bounding box center [173, 490] width 34 height 34
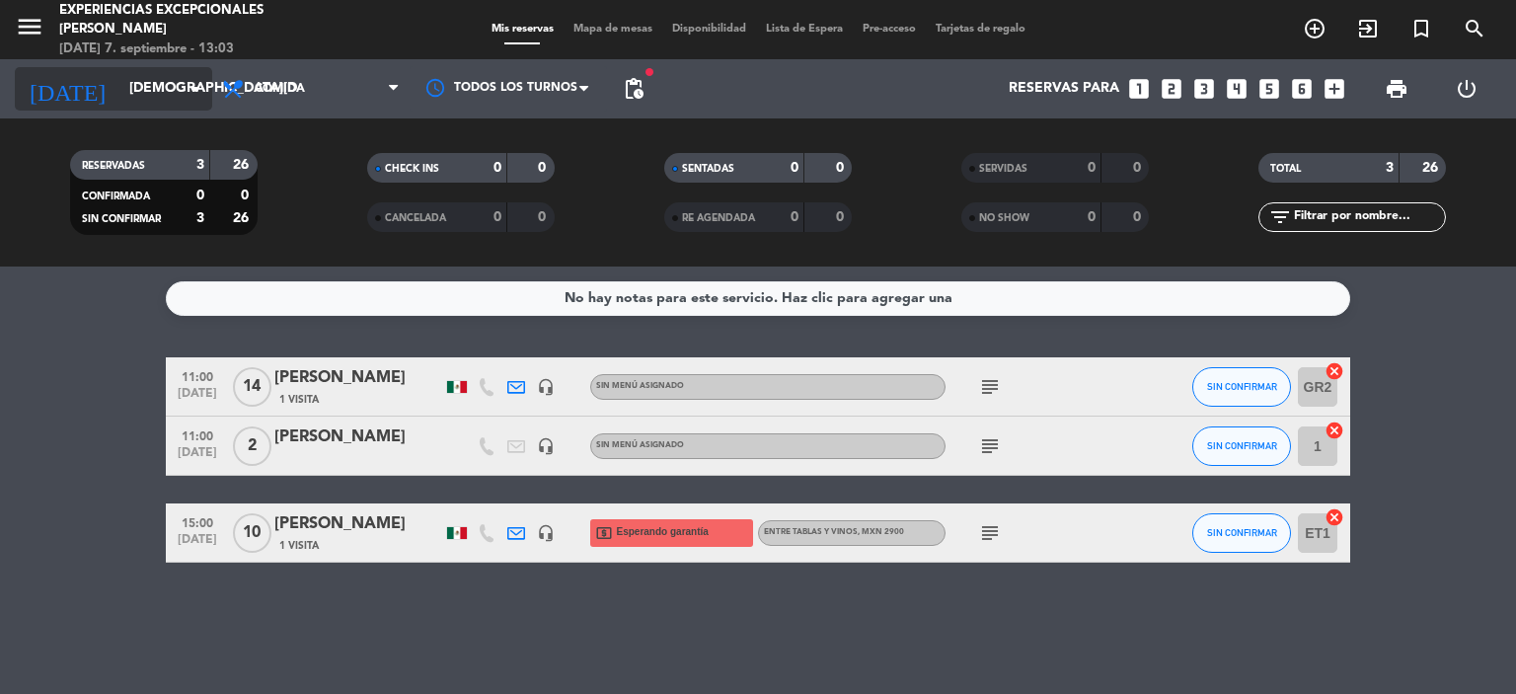
click at [189, 97] on icon "arrow_drop_down" at bounding box center [196, 89] width 24 height 24
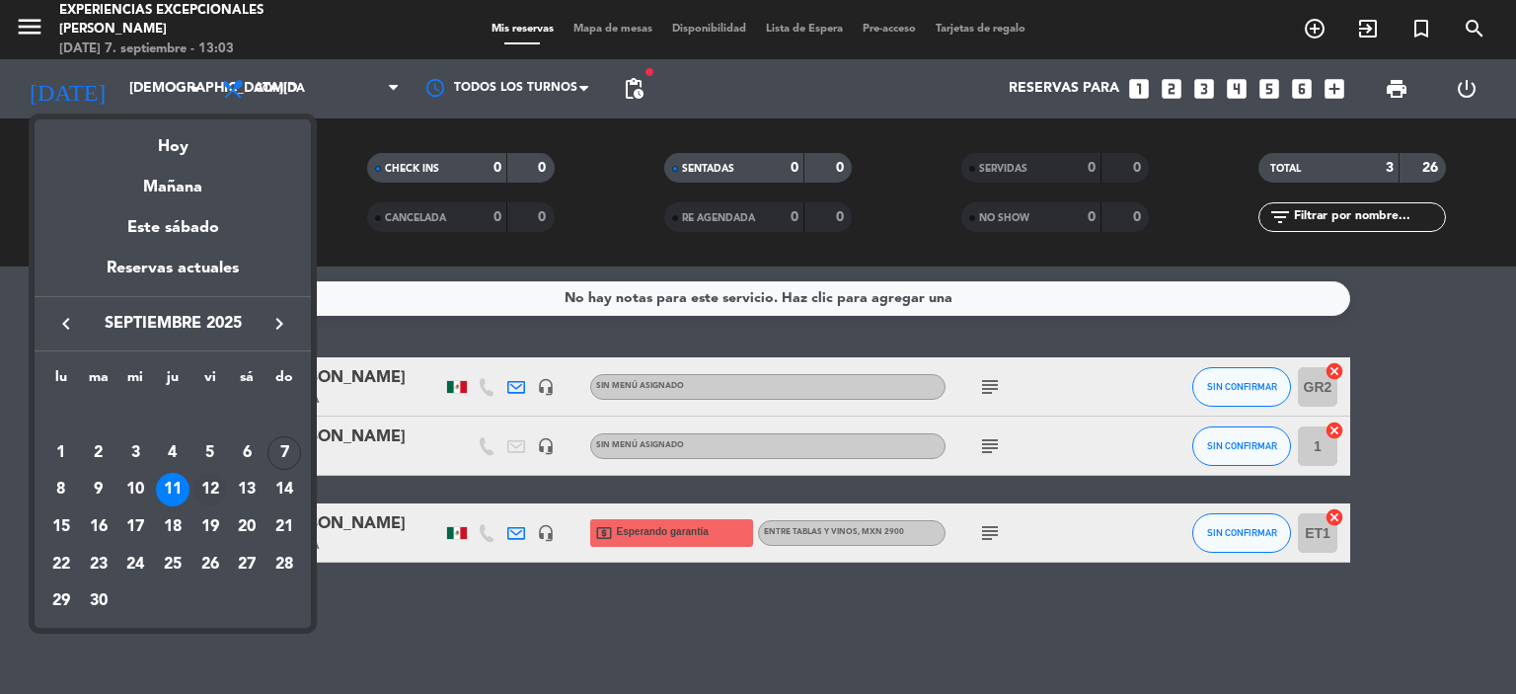
click at [205, 482] on div "12" at bounding box center [210, 490] width 34 height 34
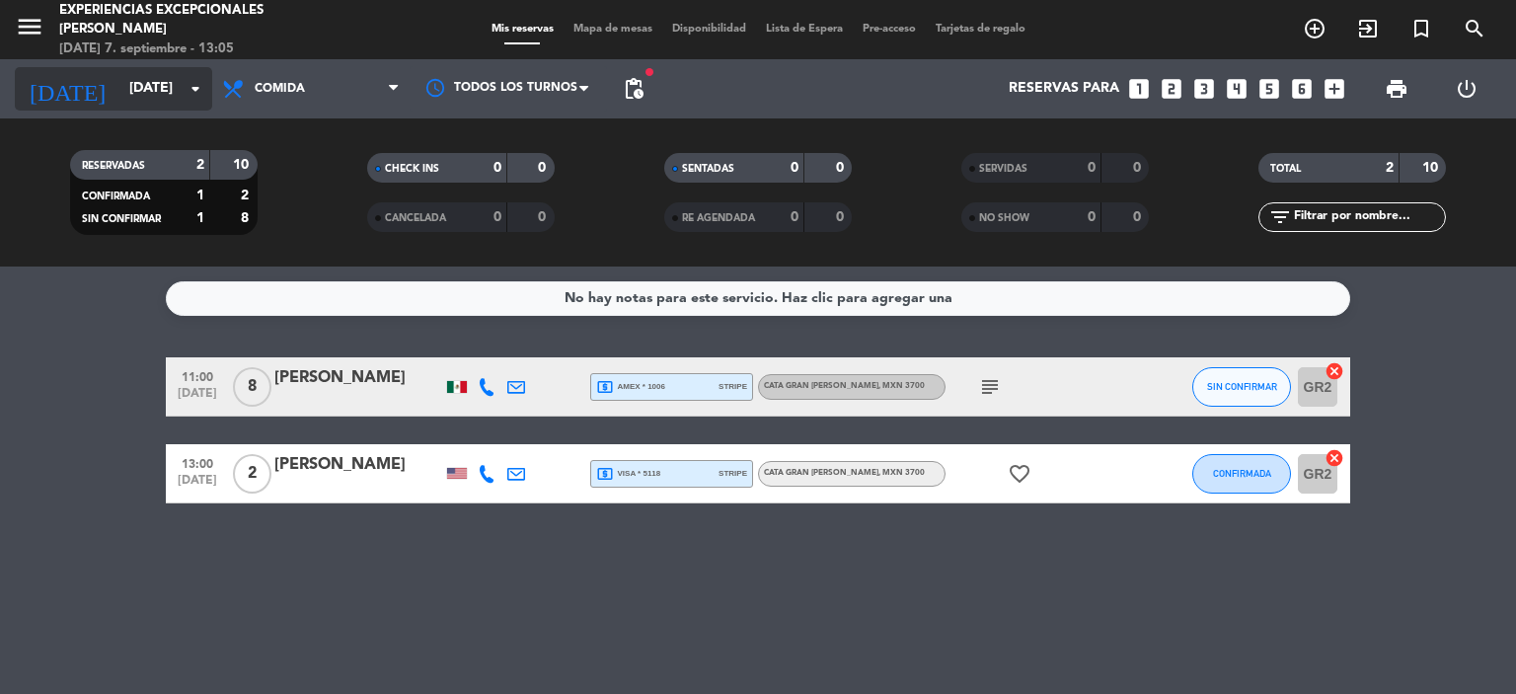
click at [186, 99] on icon "arrow_drop_down" at bounding box center [196, 89] width 24 height 24
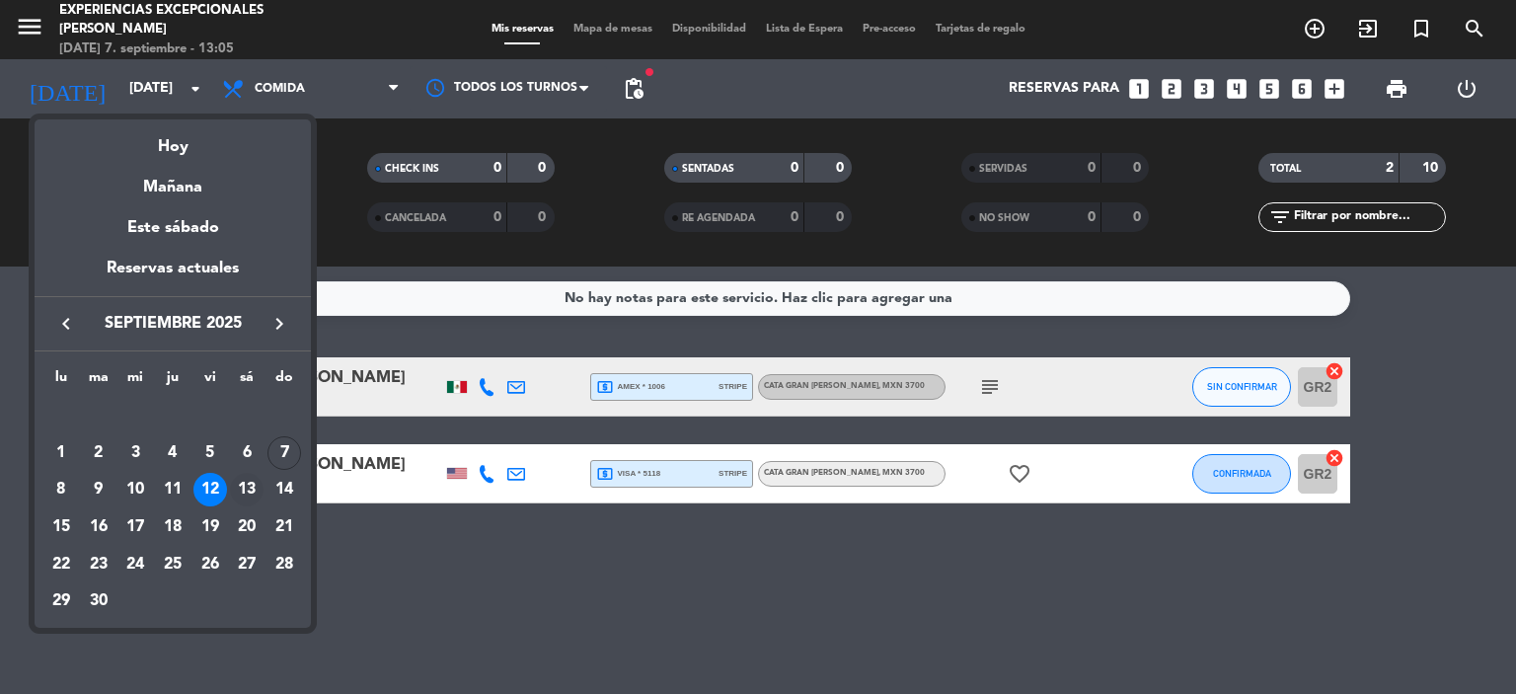
click at [249, 500] on div "13" at bounding box center [247, 490] width 34 height 34
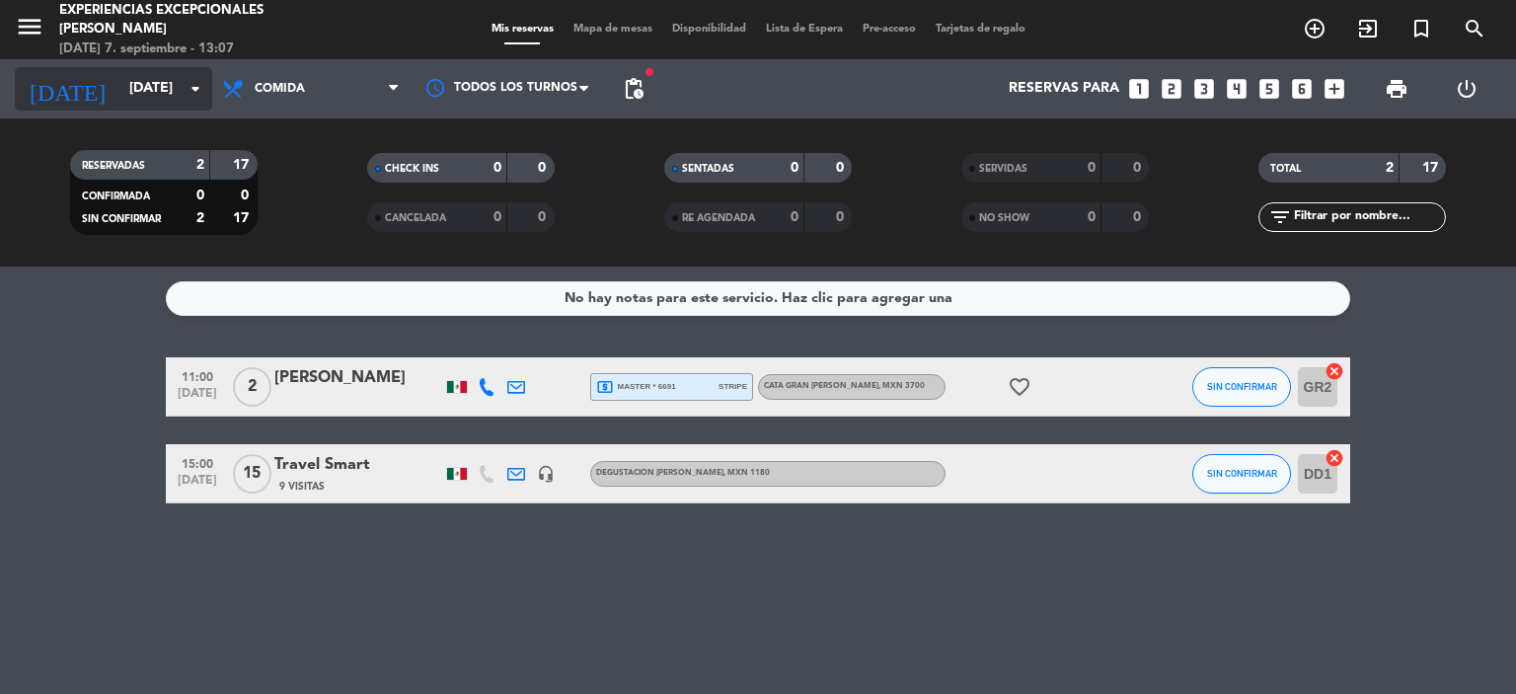
click at [186, 110] on div "[DATE] [DATE] arrow_drop_down" at bounding box center [113, 88] width 197 height 43
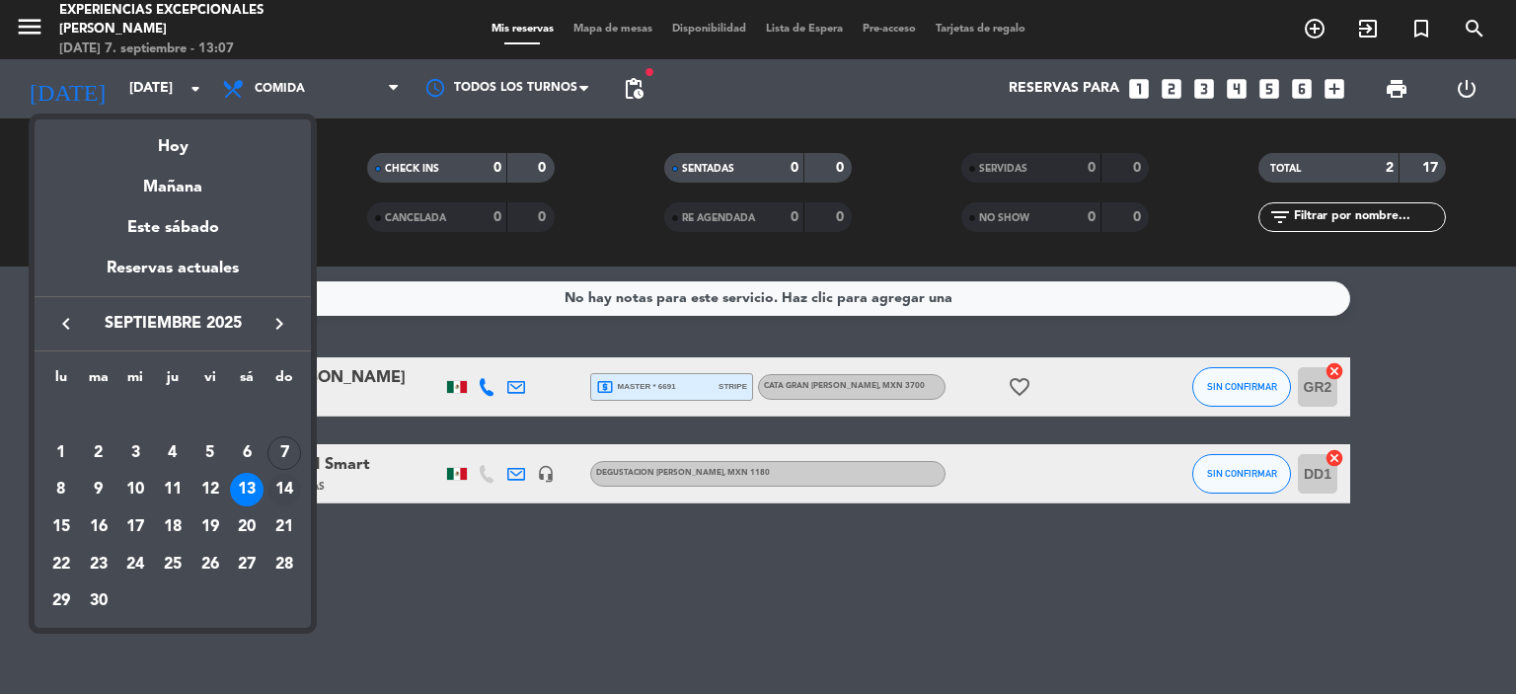
click at [281, 485] on div "14" at bounding box center [284, 490] width 34 height 34
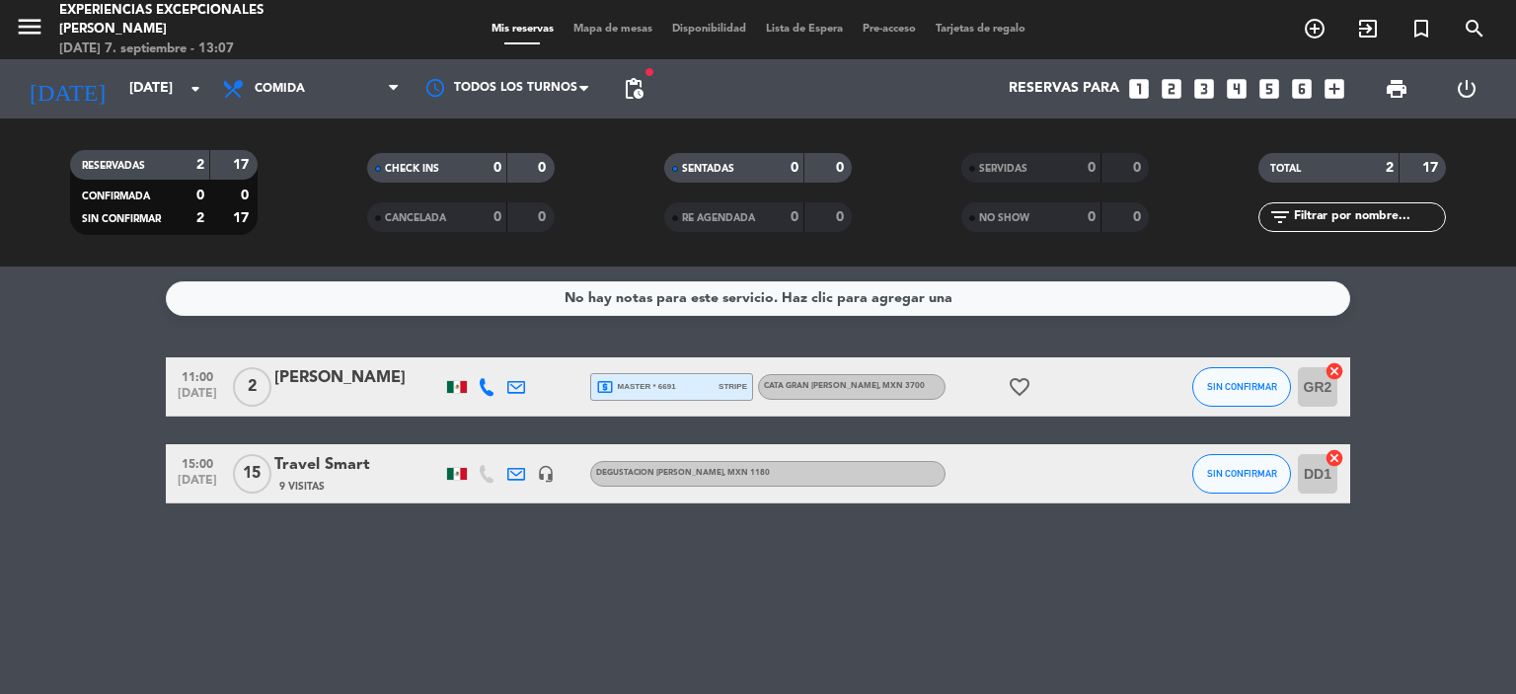
type input "[DATE]"
